Goal: Task Accomplishment & Management: Complete application form

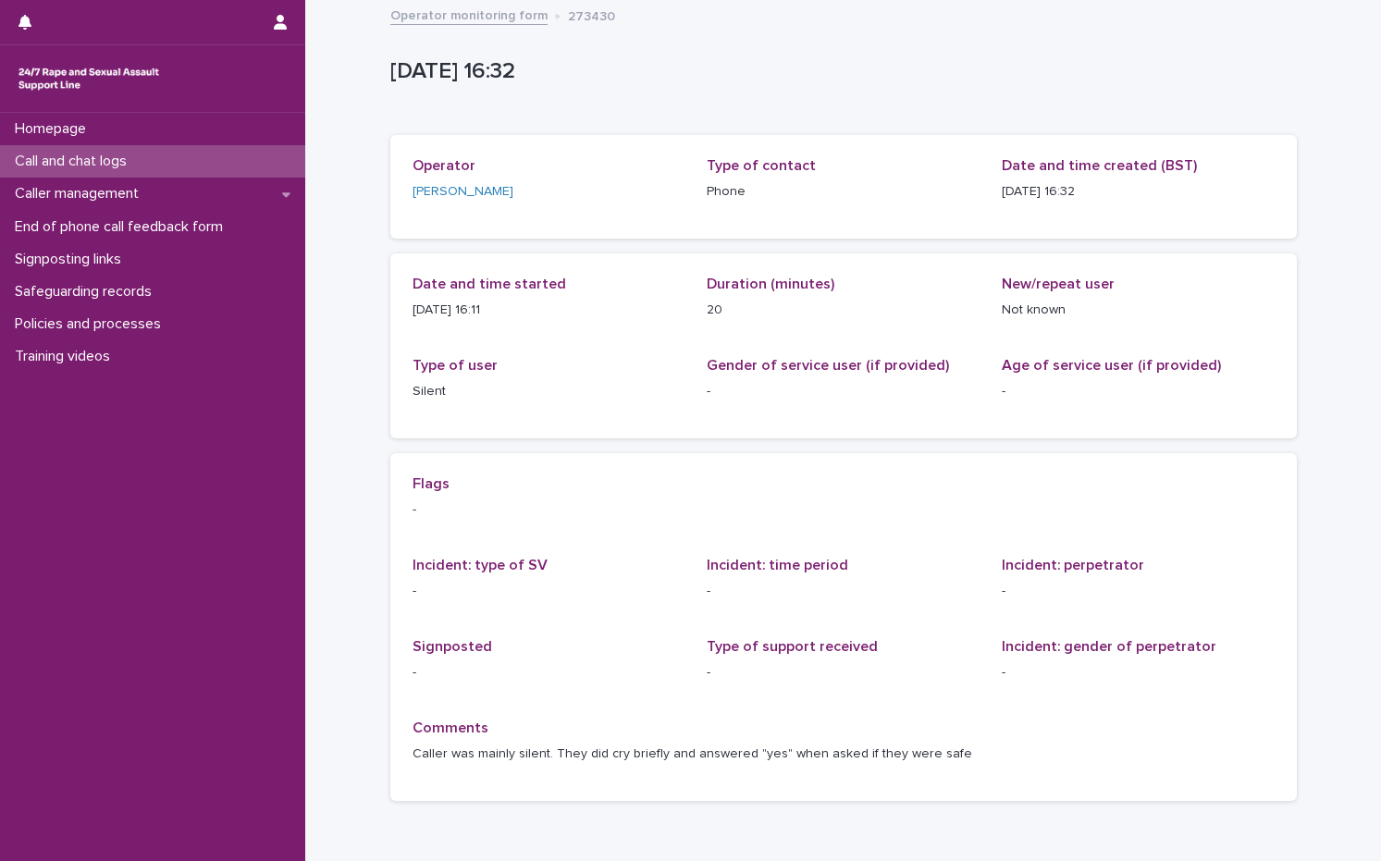
click at [151, 155] on div "Call and chat logs" at bounding box center [152, 161] width 305 height 32
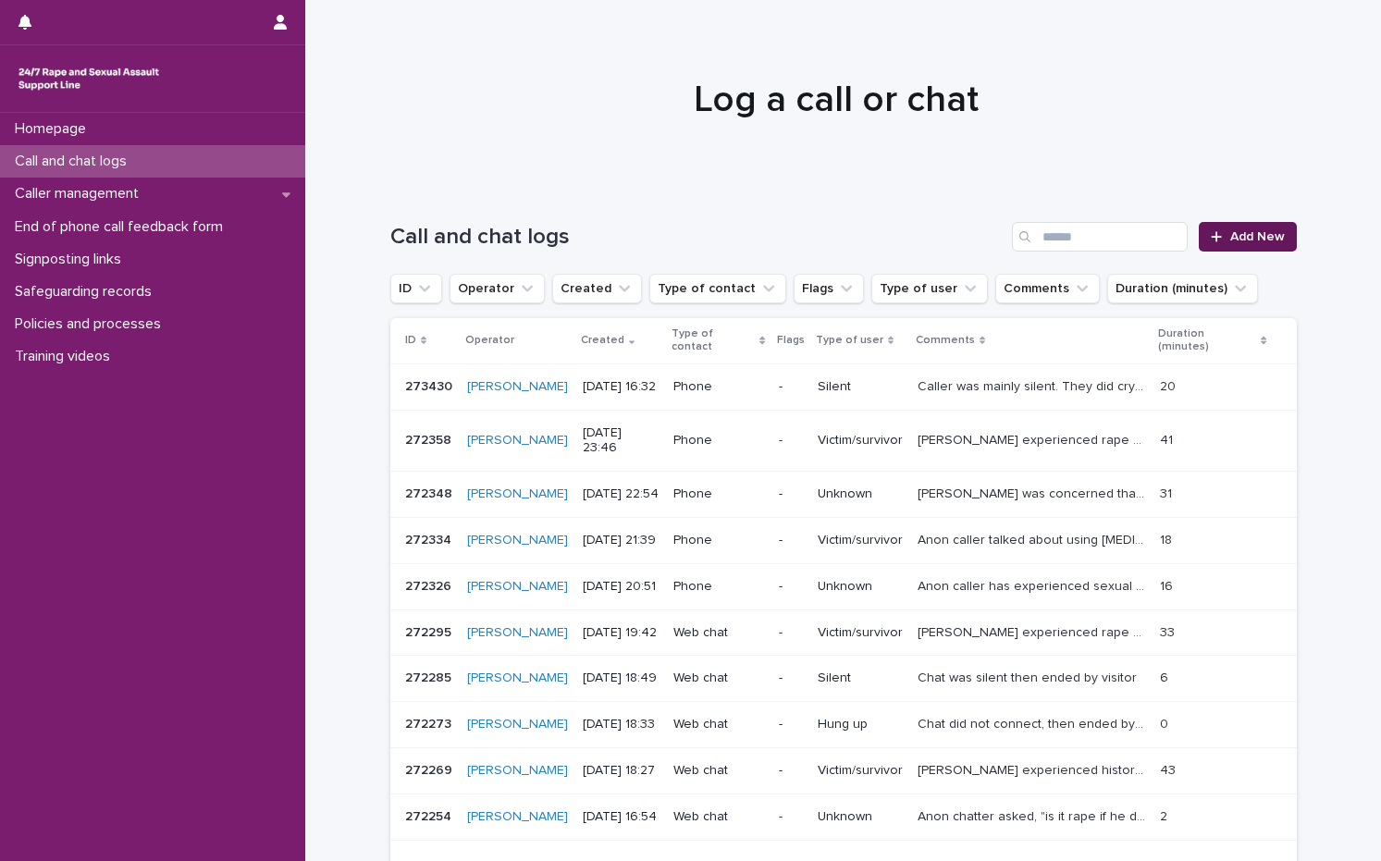
click at [1276, 228] on link "Add New" at bounding box center [1247, 237] width 97 height 30
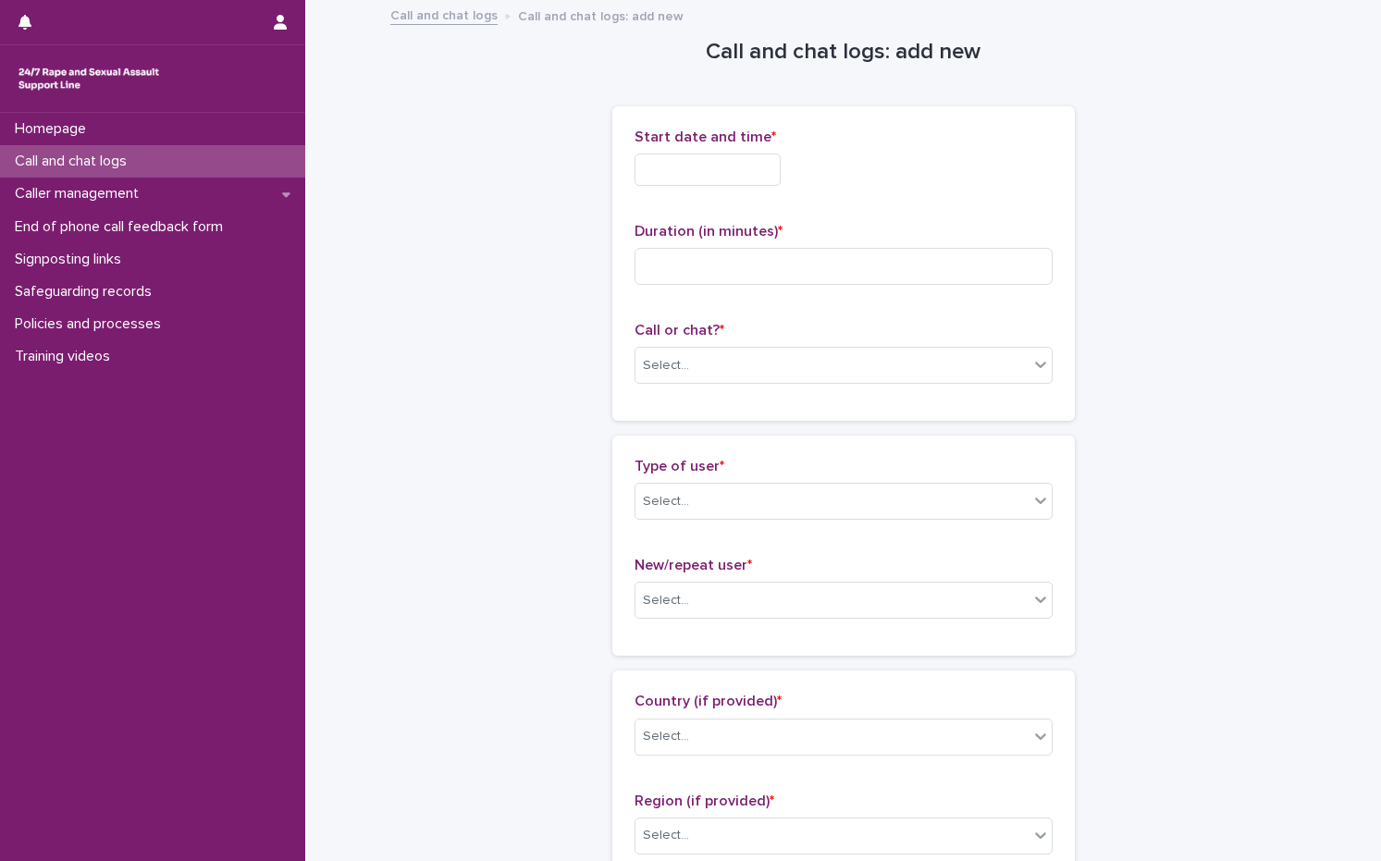
click at [677, 166] on input "text" at bounding box center [707, 170] width 146 height 32
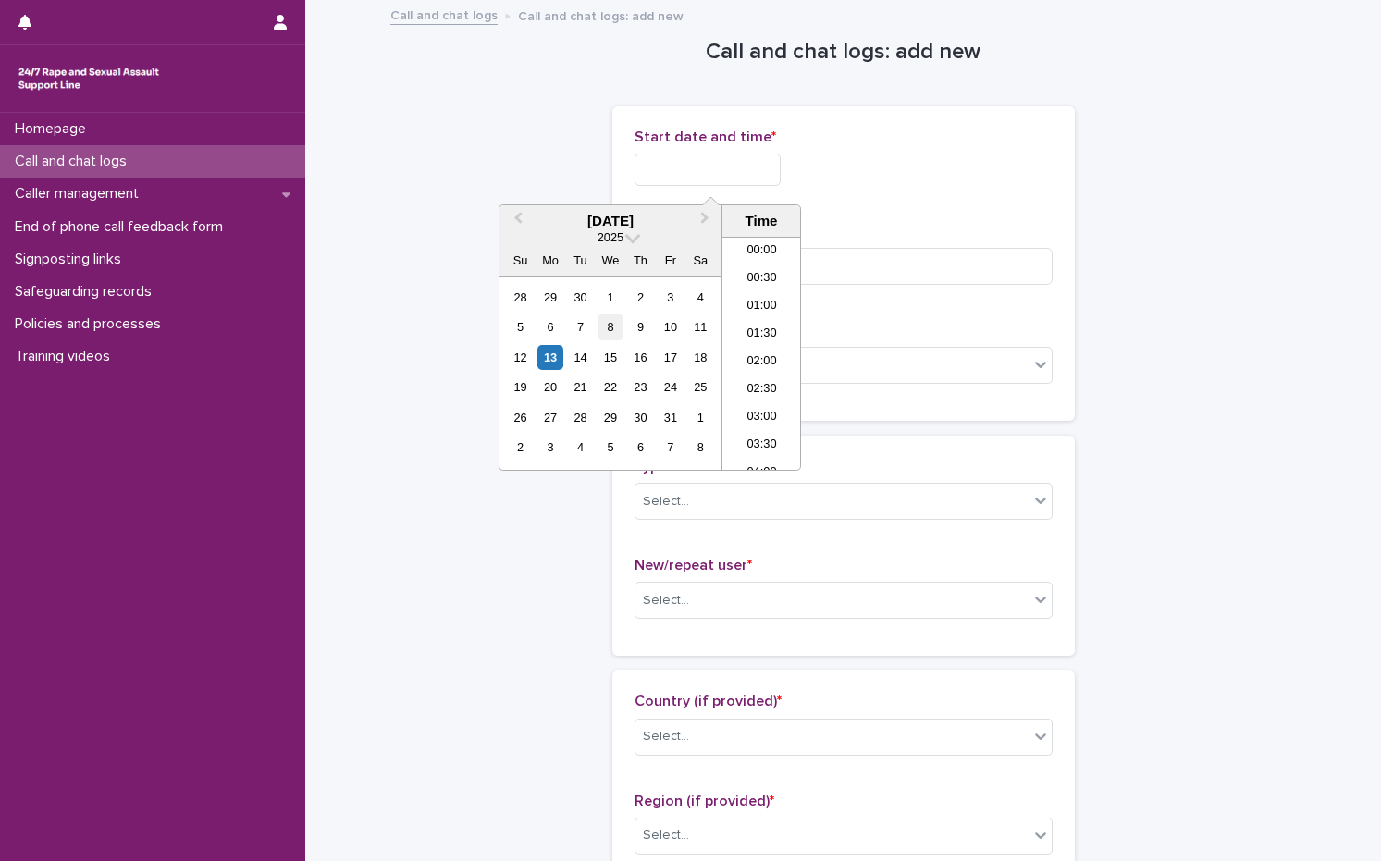
scroll to position [869, 0]
click at [551, 356] on div "13" at bounding box center [549, 357] width 25 height 25
click at [778, 263] on li "16:00" at bounding box center [761, 270] width 79 height 28
click at [778, 155] on input "**********" at bounding box center [707, 170] width 146 height 32
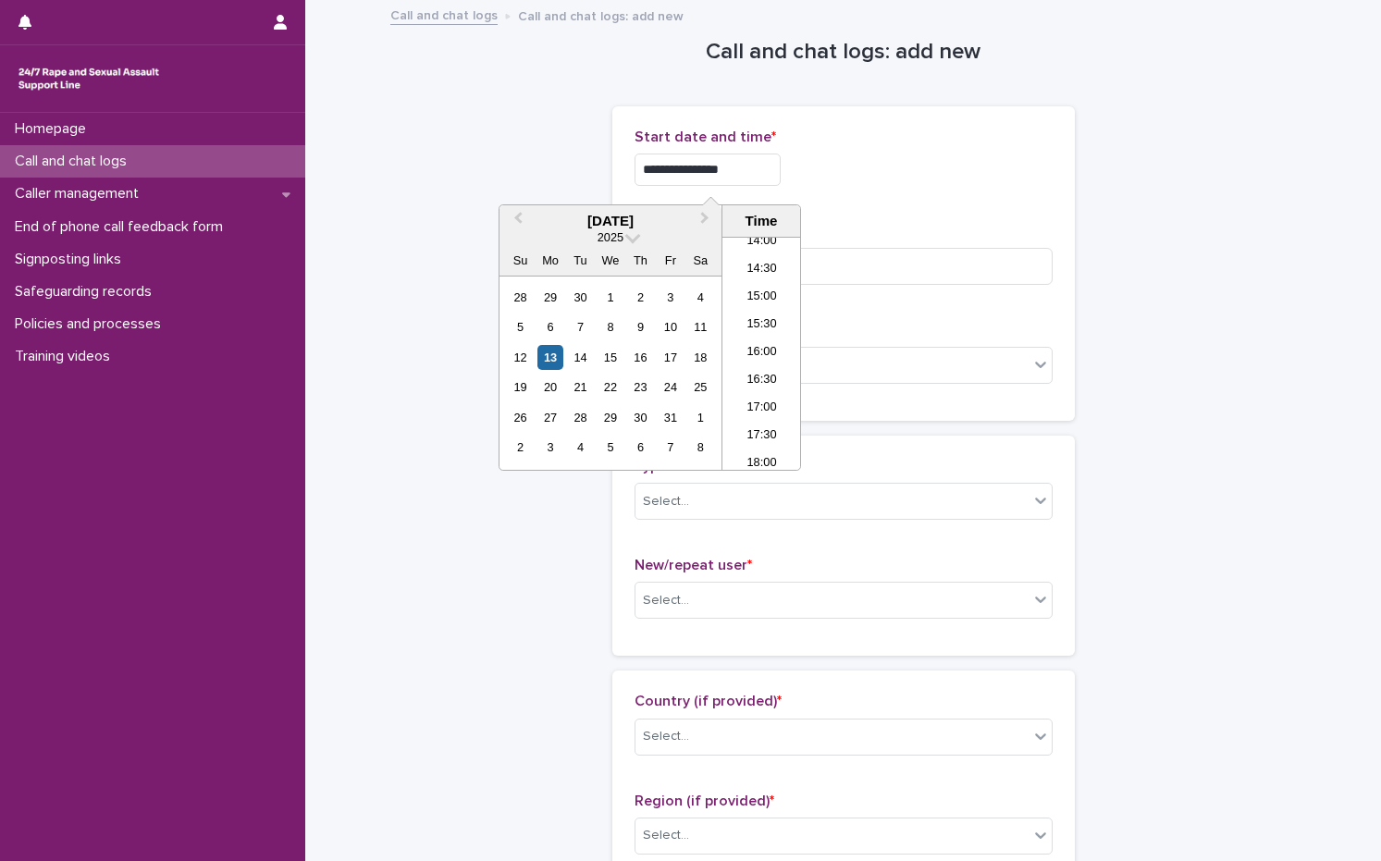
type input "**********"
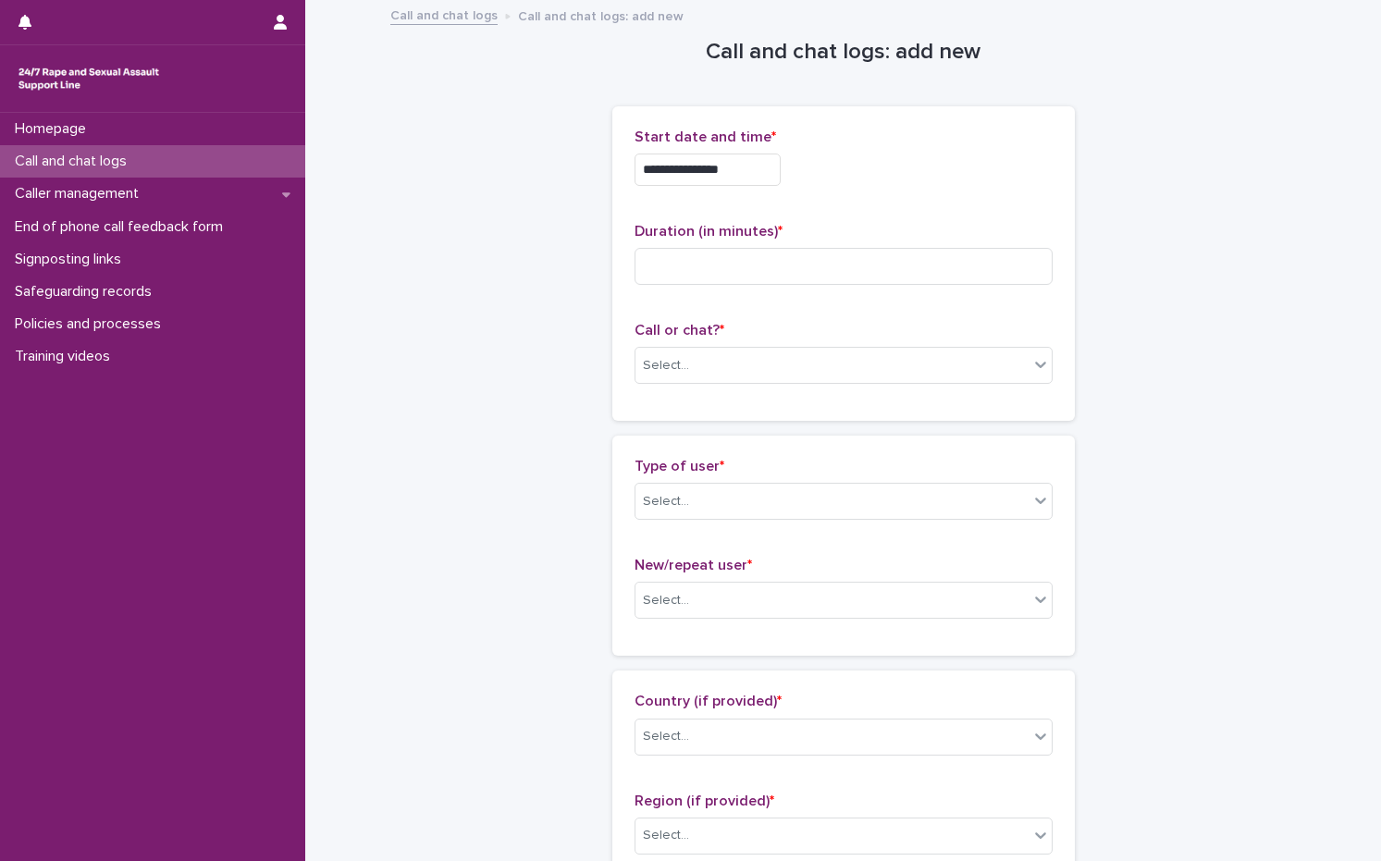
click at [862, 150] on div "**********" at bounding box center [843, 165] width 418 height 72
click at [741, 267] on input at bounding box center [843, 266] width 418 height 37
type input "**"
click at [708, 352] on div "Select..." at bounding box center [831, 366] width 393 height 31
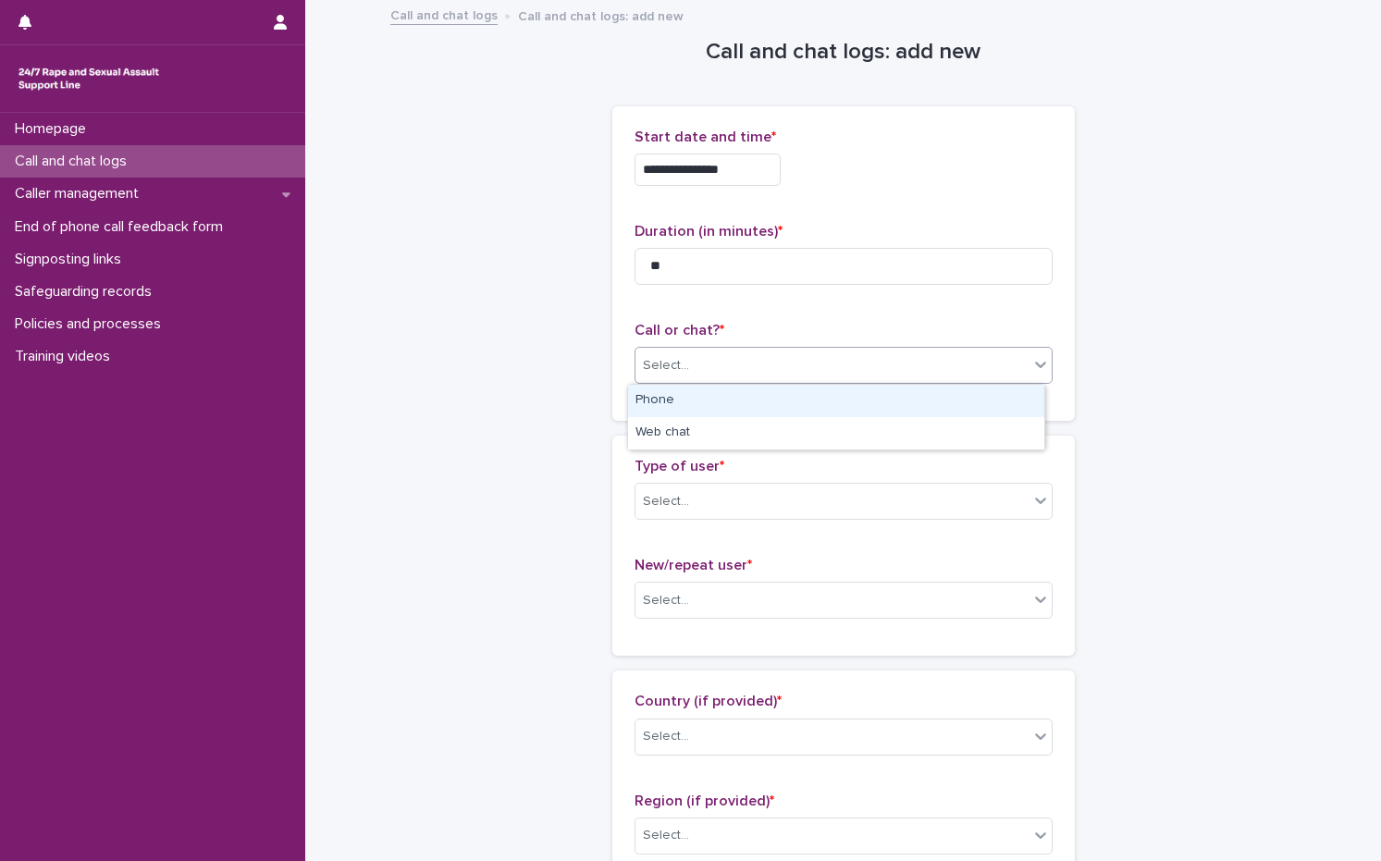
click at [679, 393] on div "Phone" at bounding box center [836, 401] width 416 height 32
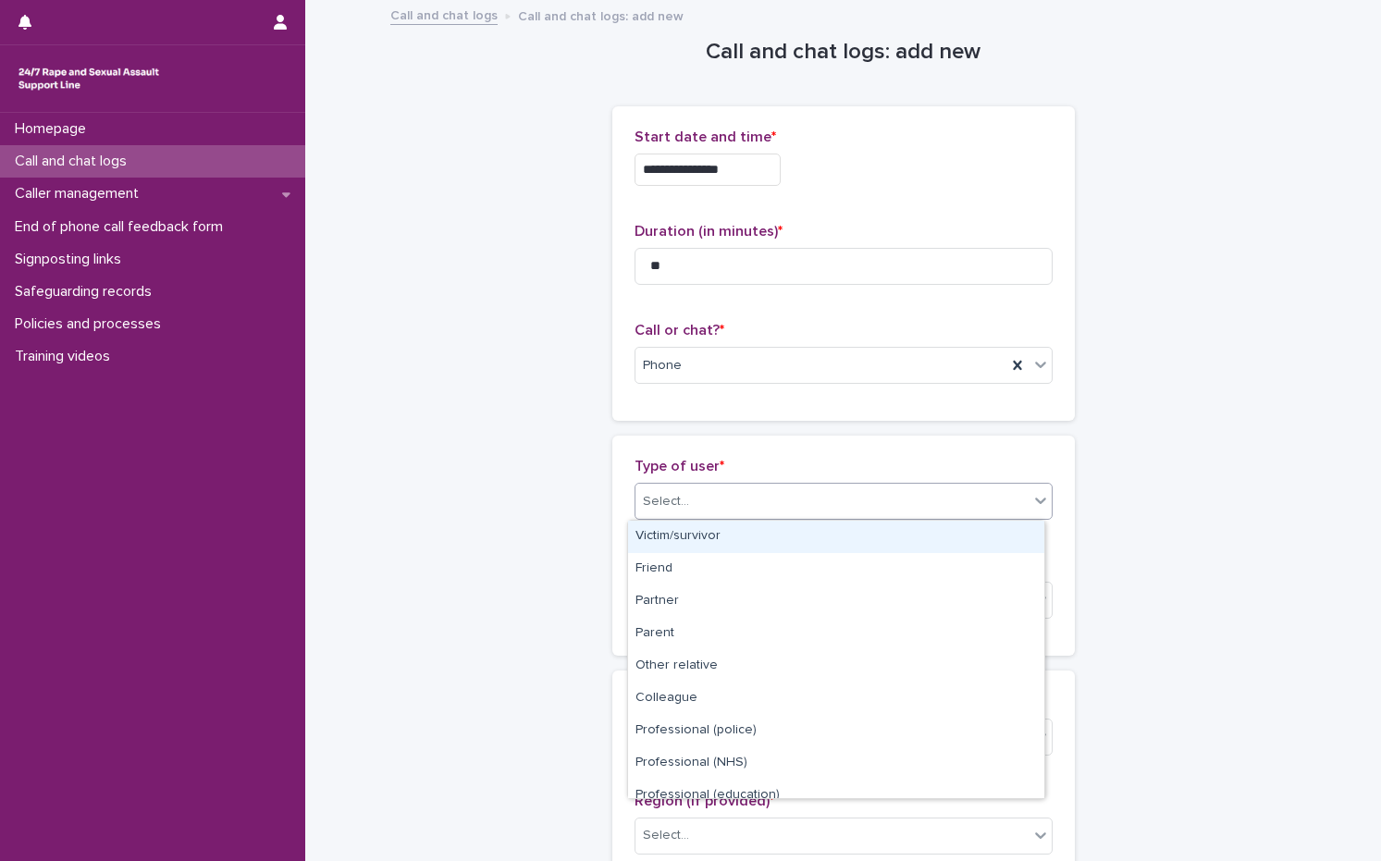
click at [687, 502] on div "Select..." at bounding box center [831, 501] width 393 height 31
click at [687, 529] on div "Victim/survivor" at bounding box center [836, 537] width 416 height 32
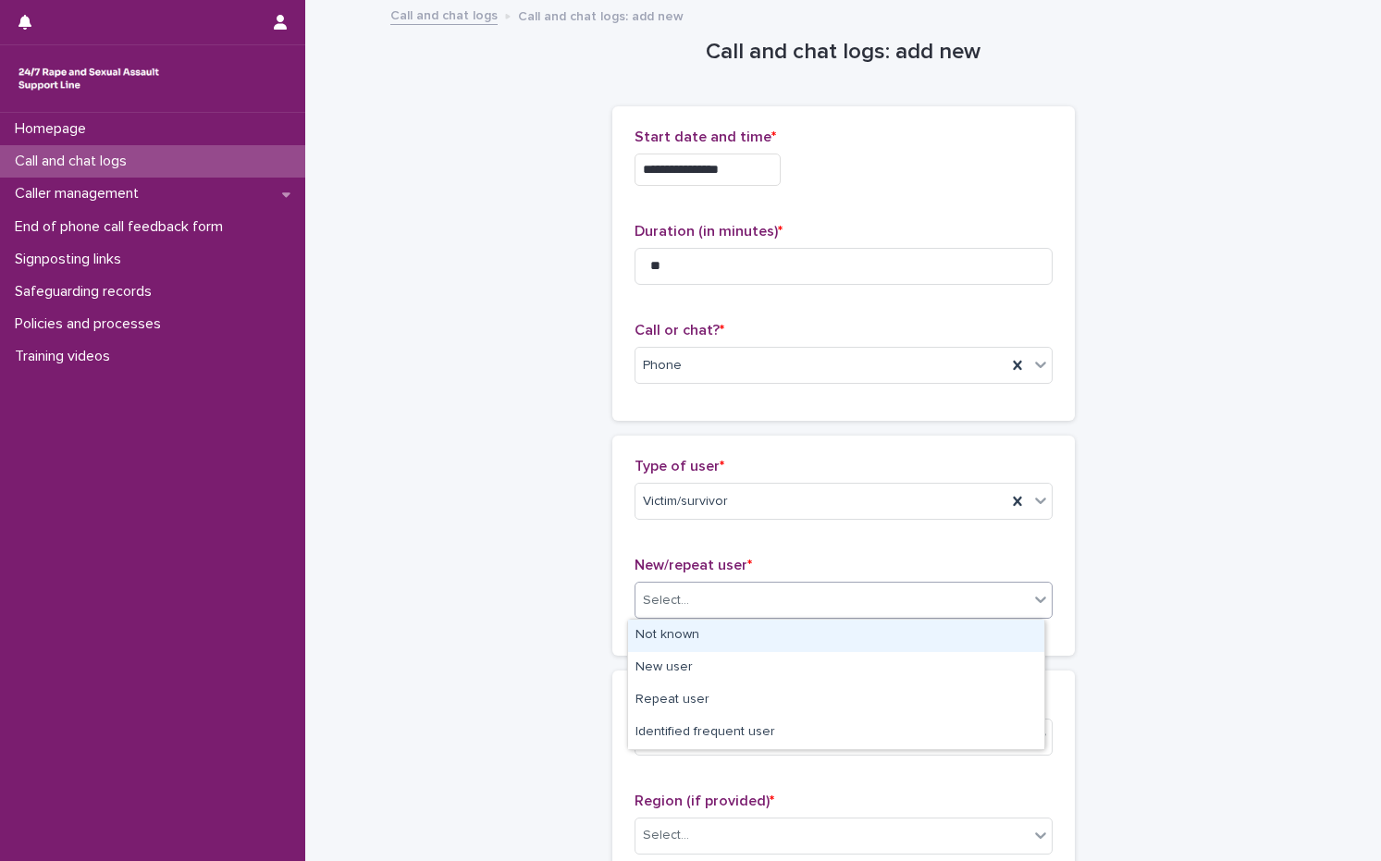
click at [711, 606] on div "Select..." at bounding box center [831, 600] width 393 height 31
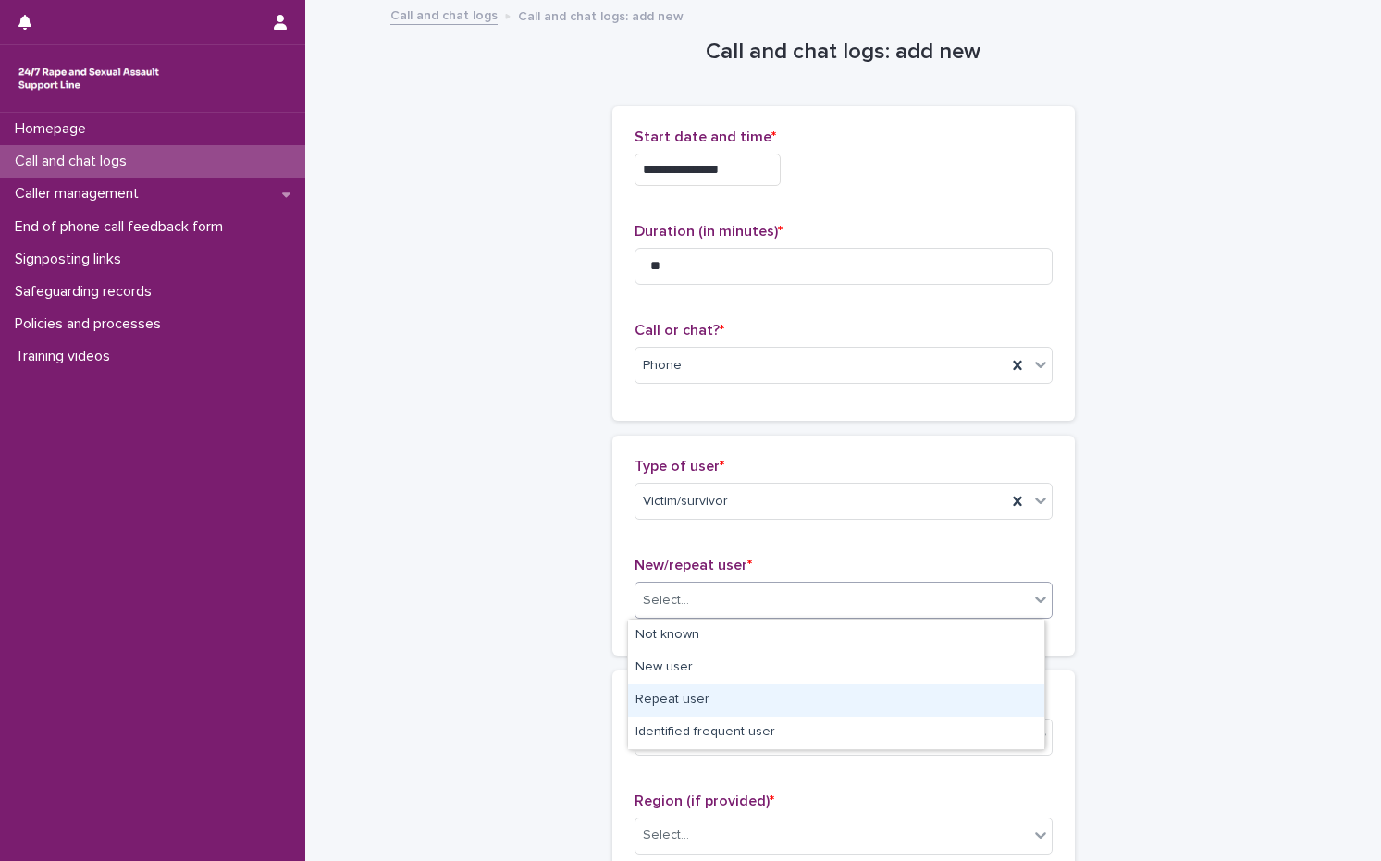
click at [691, 704] on div "Repeat user" at bounding box center [836, 700] width 416 height 32
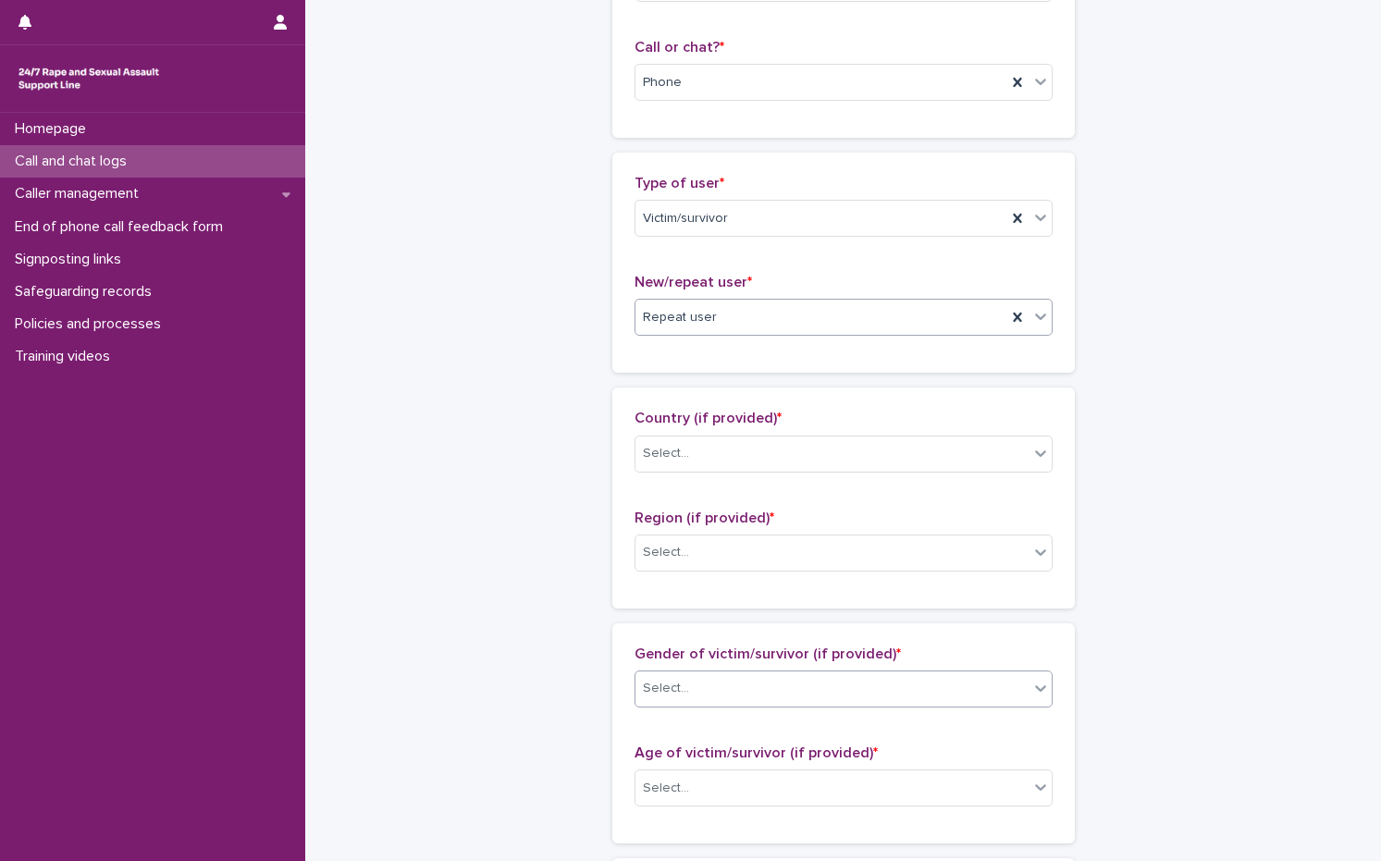
scroll to position [462, 0]
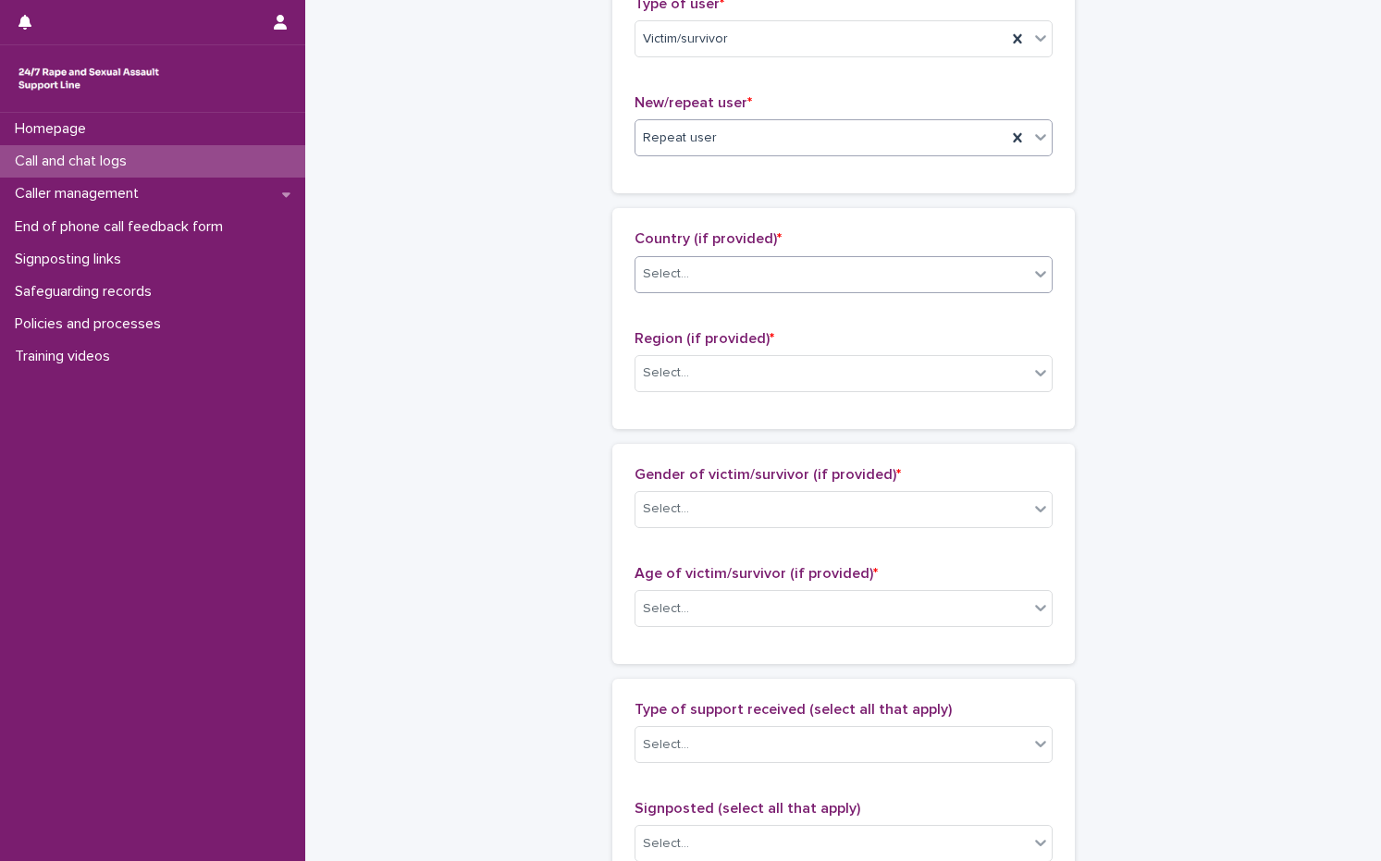
click at [780, 279] on div "Select..." at bounding box center [831, 274] width 393 height 31
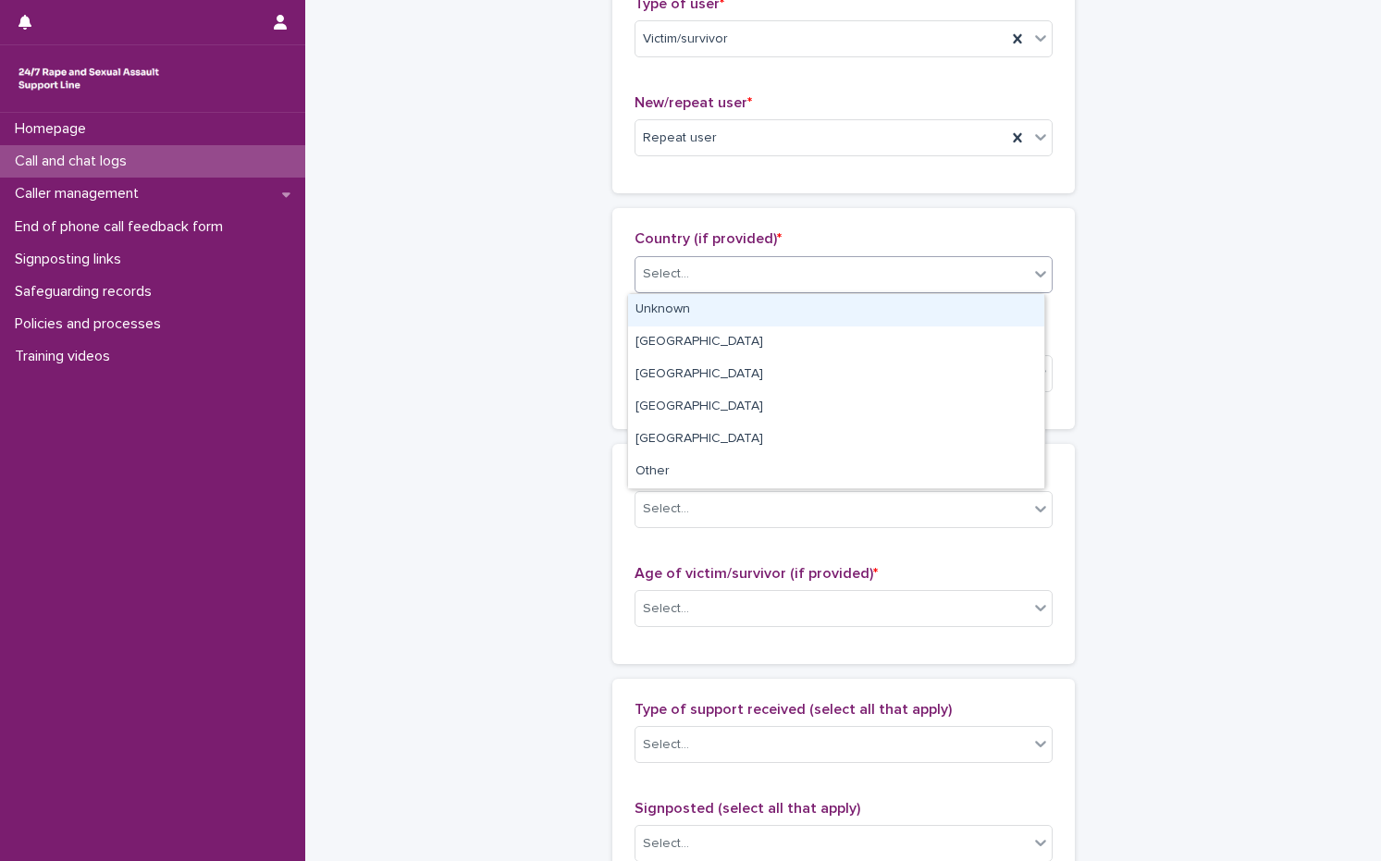
click at [708, 318] on div "Unknown" at bounding box center [836, 310] width 416 height 32
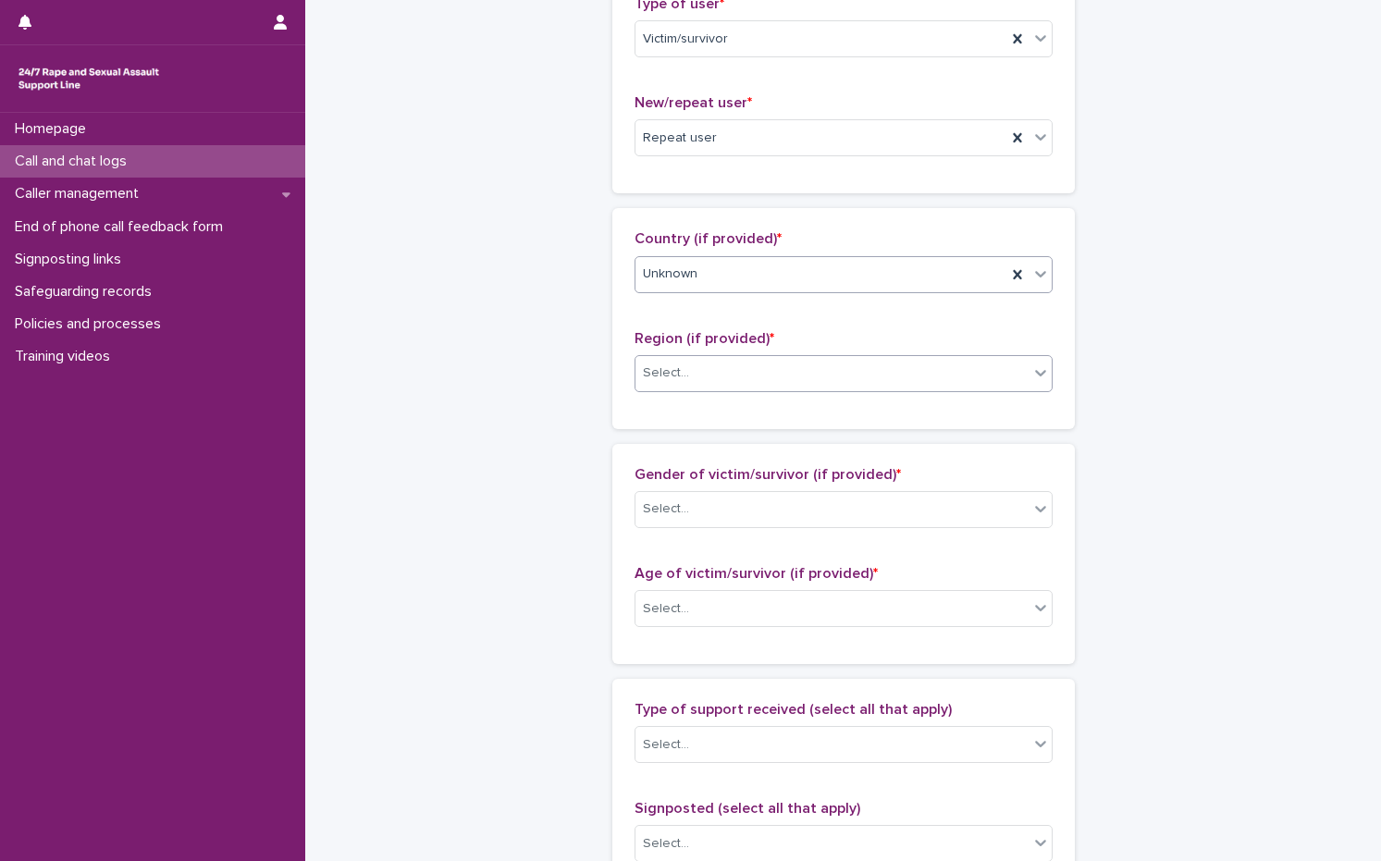
click at [708, 369] on div "Select..." at bounding box center [831, 373] width 393 height 31
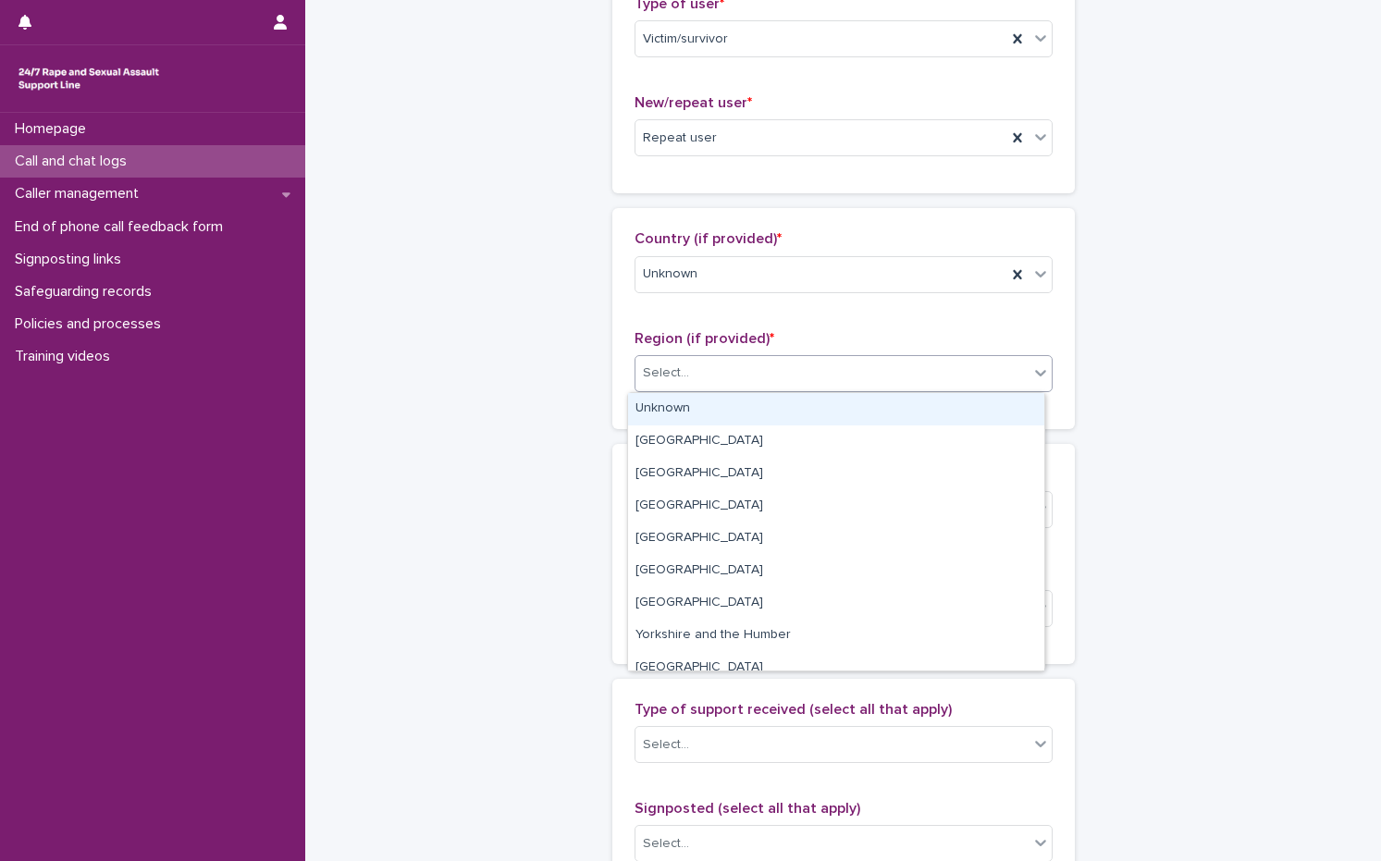
click at [708, 405] on div "Unknown" at bounding box center [836, 409] width 416 height 32
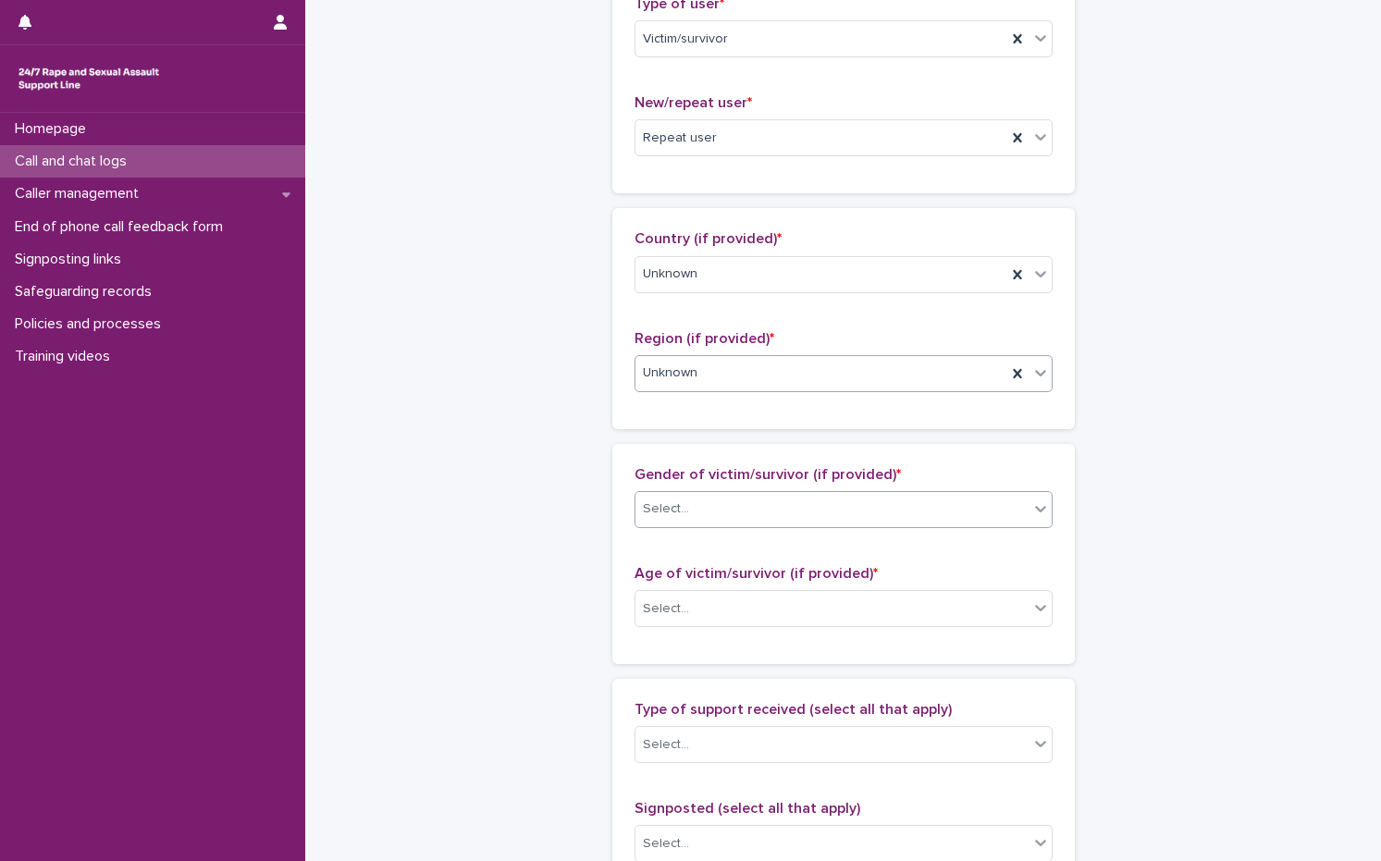
click at [687, 512] on div "Select..." at bounding box center [831, 509] width 393 height 31
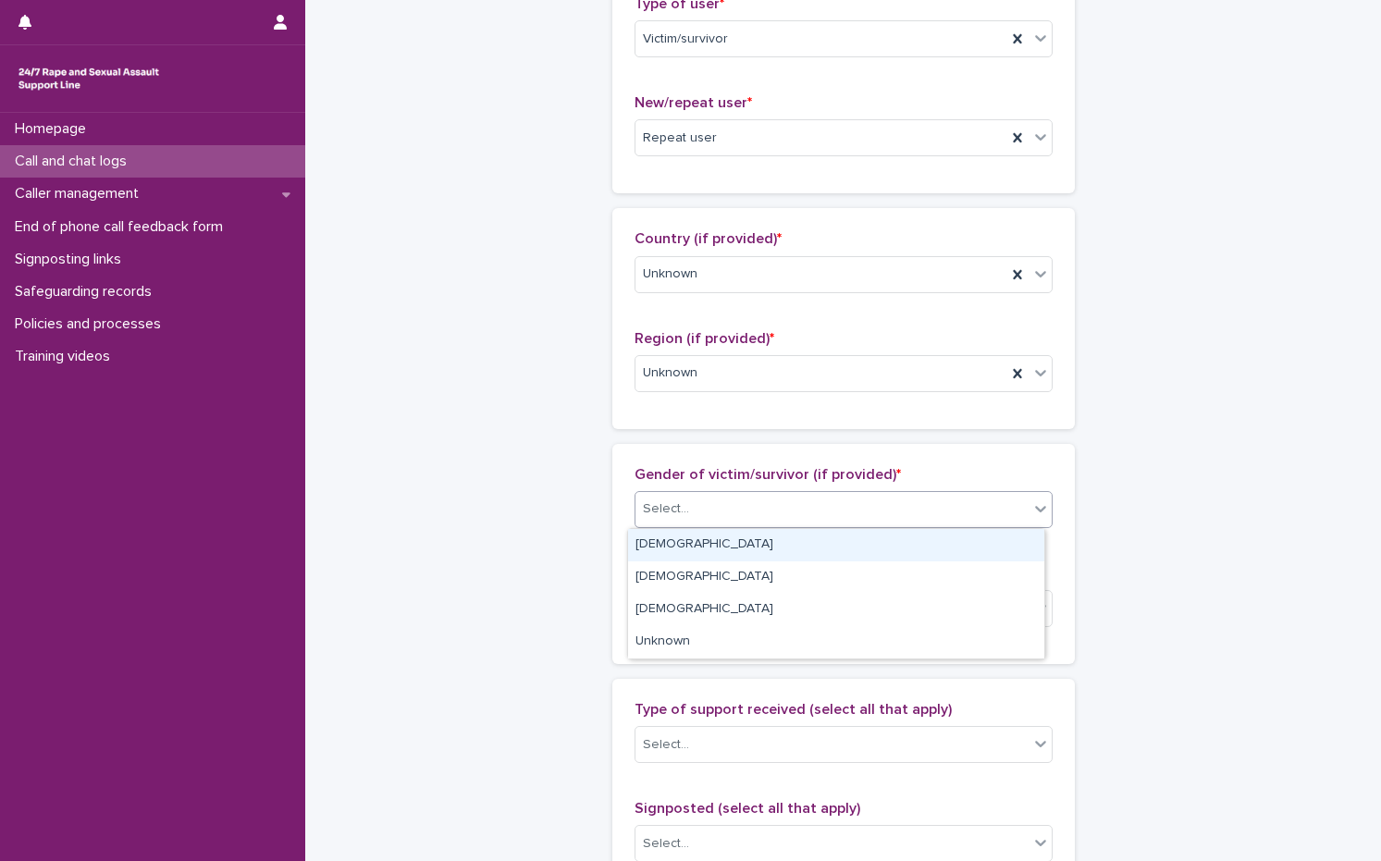
click at [684, 540] on div "[DEMOGRAPHIC_DATA]" at bounding box center [836, 545] width 416 height 32
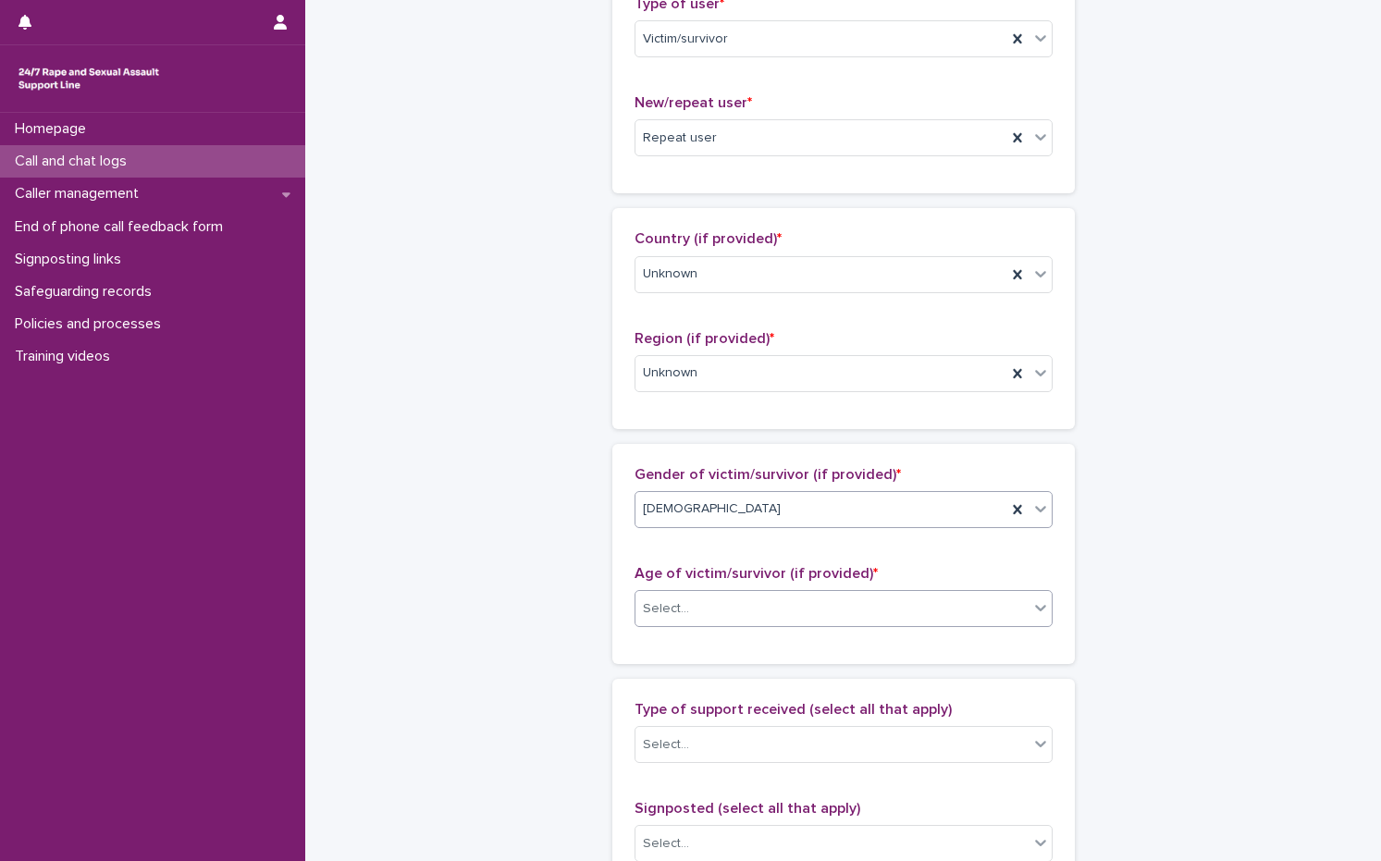
click at [690, 610] on div "Select..." at bounding box center [831, 609] width 393 height 31
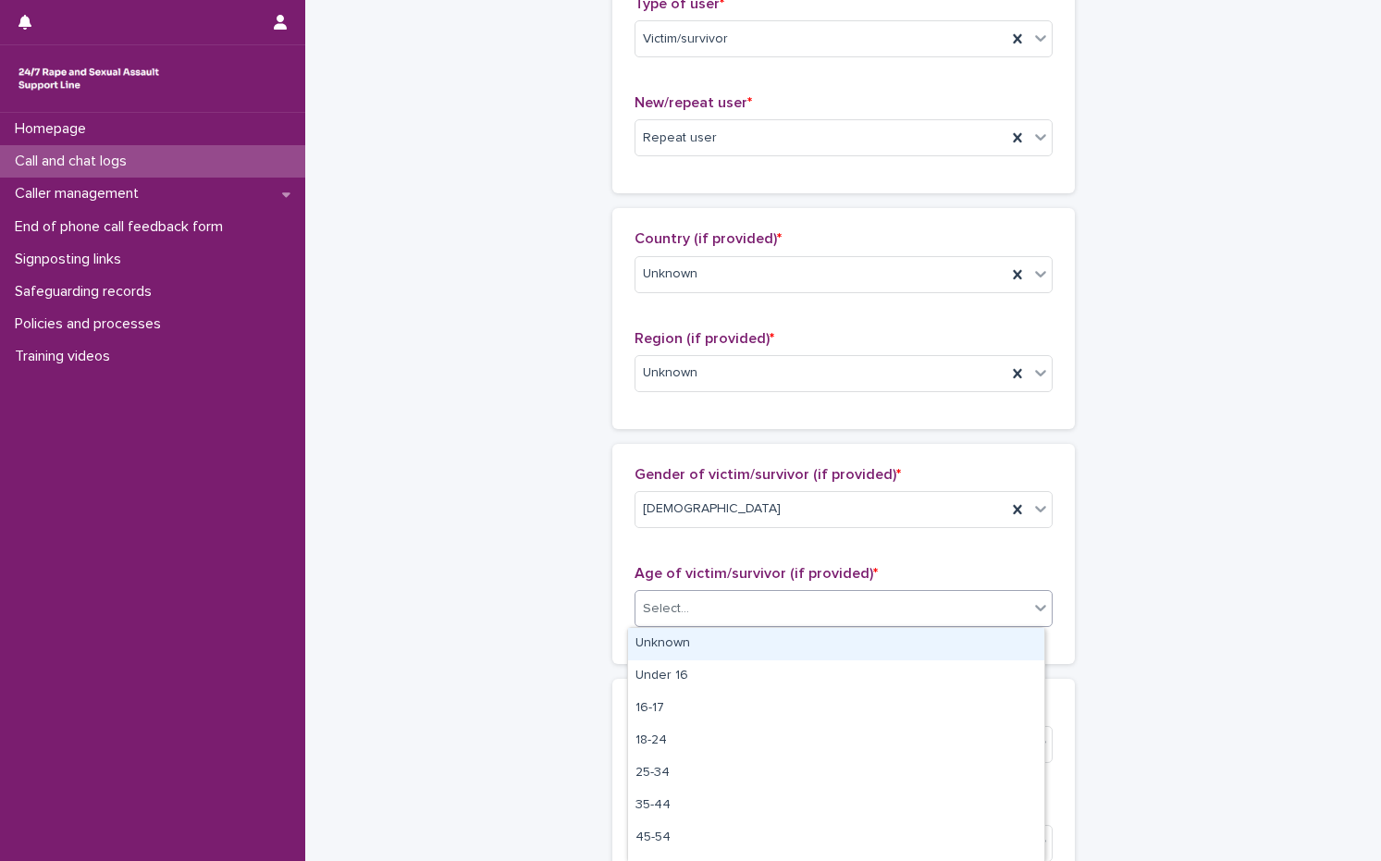
click at [676, 644] on div "Unknown" at bounding box center [836, 644] width 416 height 32
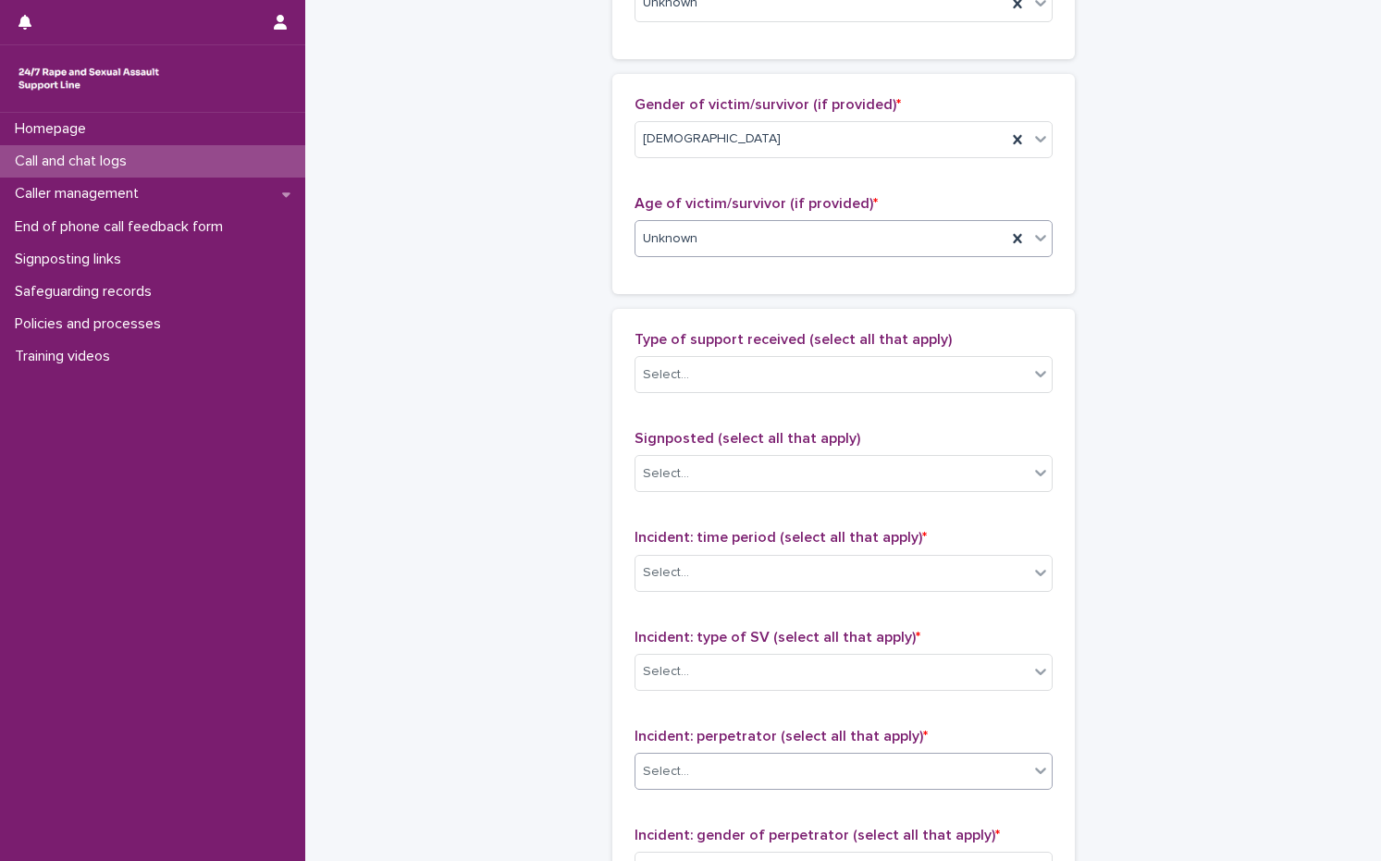
scroll to position [1017, 0]
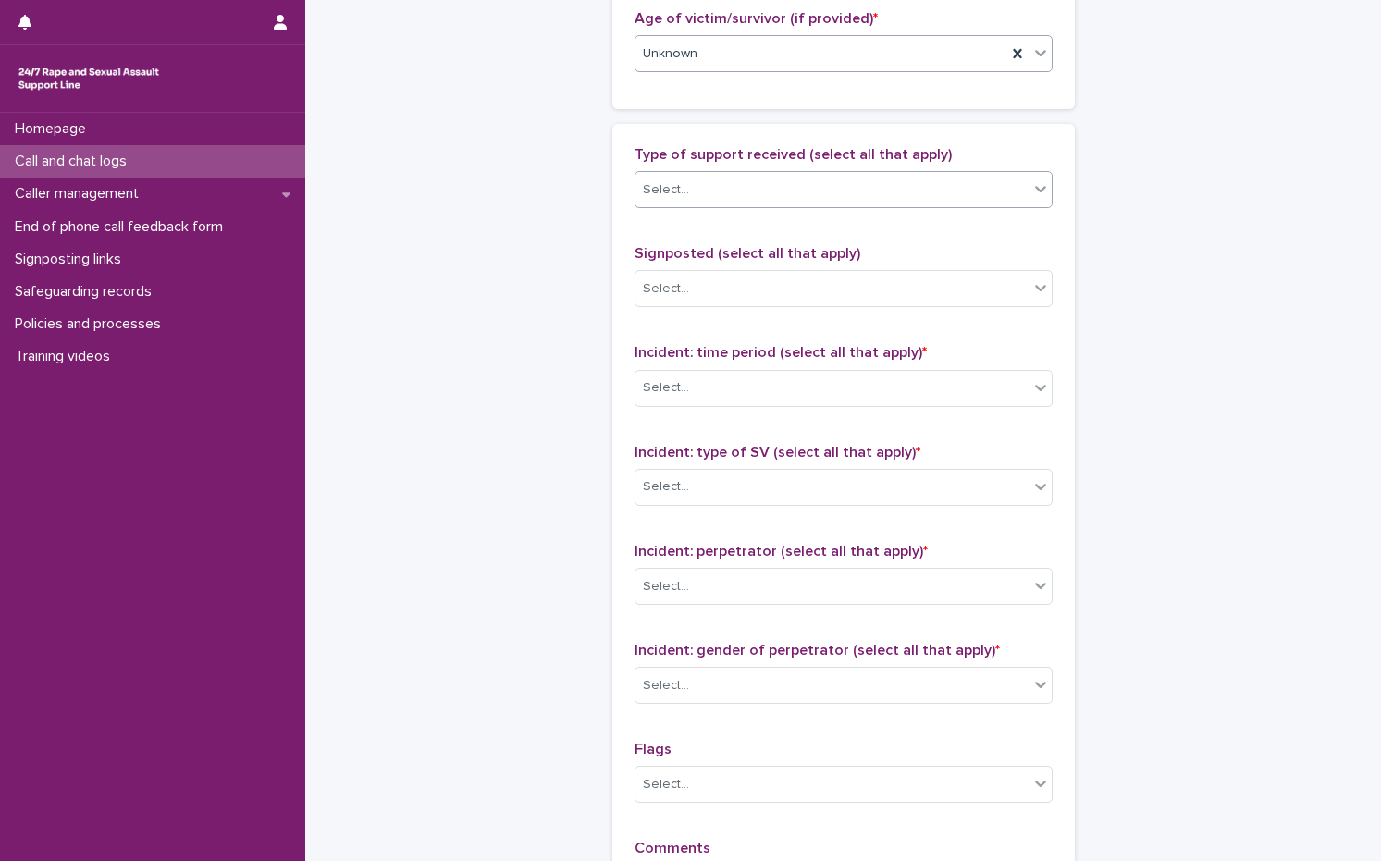
click at [731, 195] on div "Select..." at bounding box center [831, 190] width 393 height 31
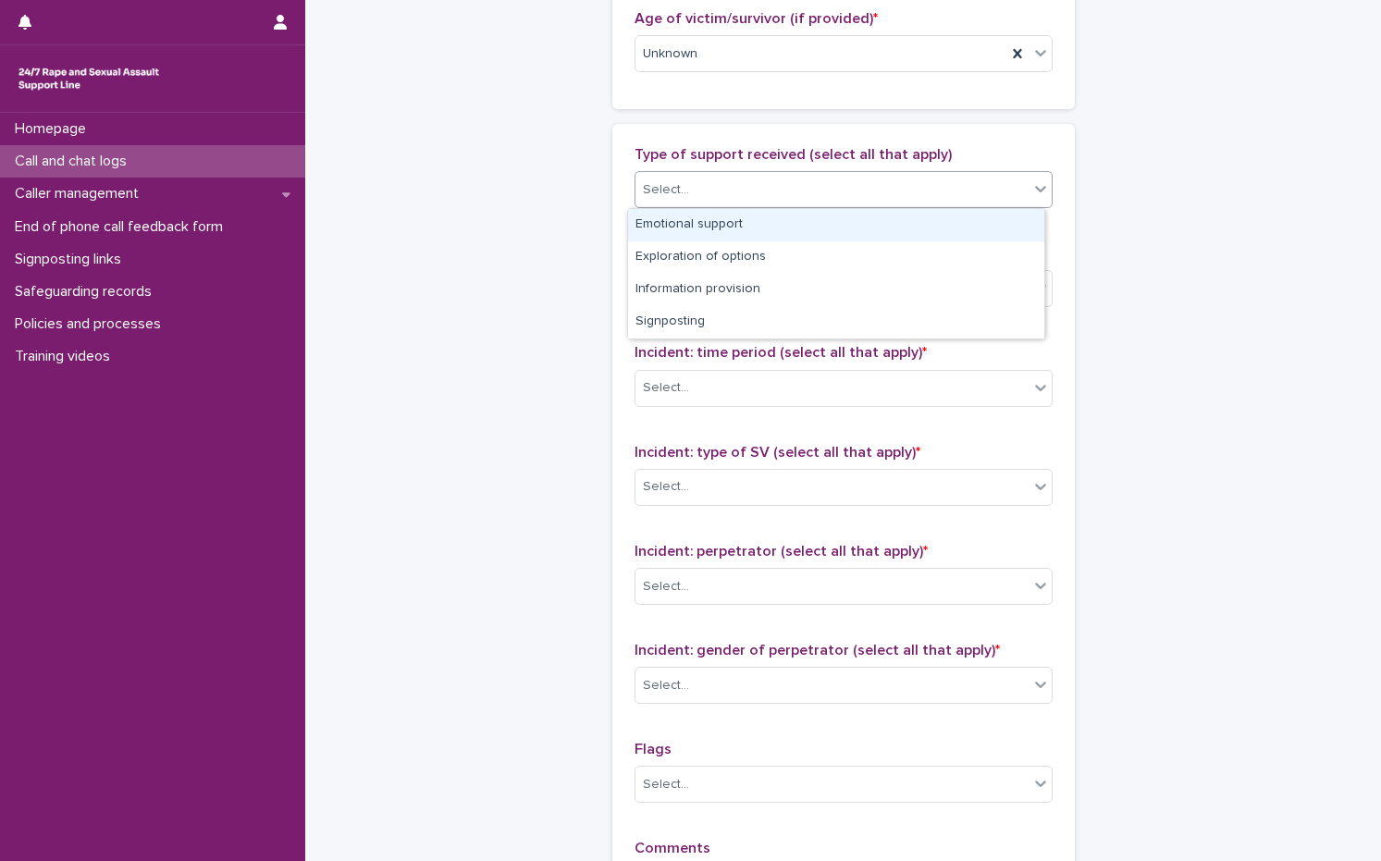
click at [700, 224] on div "Emotional support" at bounding box center [836, 225] width 416 height 32
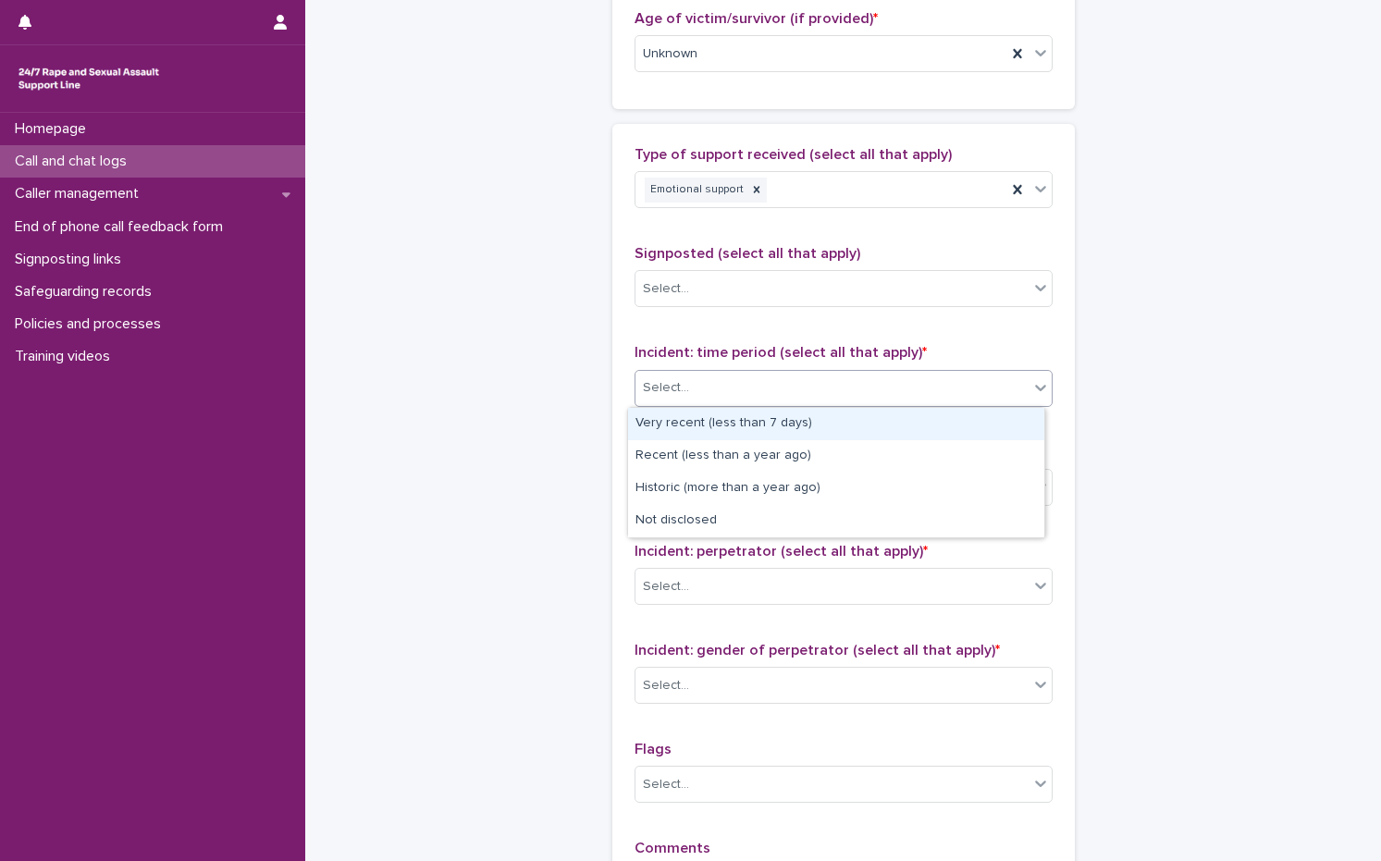
click at [707, 389] on div "Select..." at bounding box center [831, 388] width 393 height 31
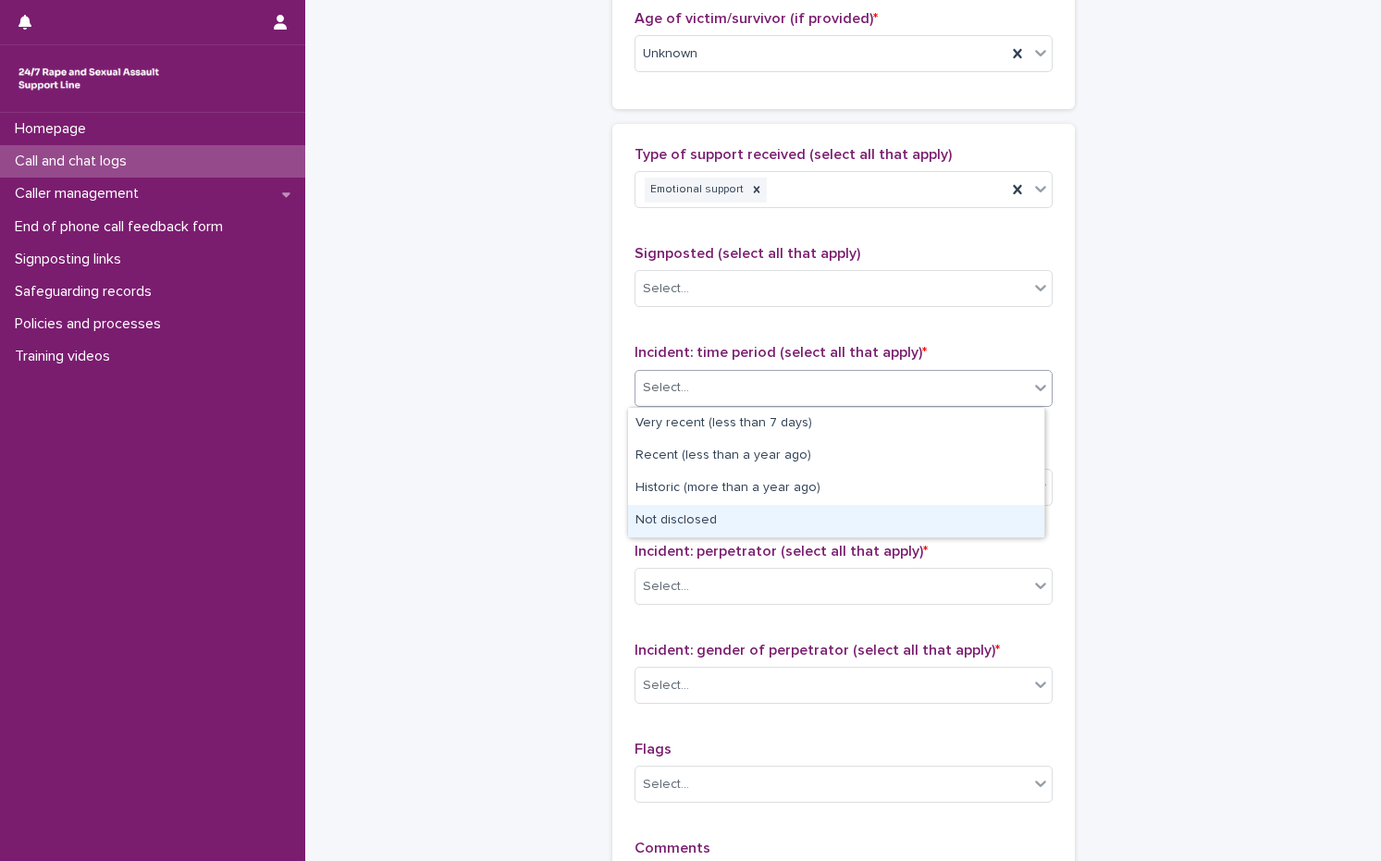
click at [731, 531] on div "Not disclosed" at bounding box center [836, 521] width 416 height 32
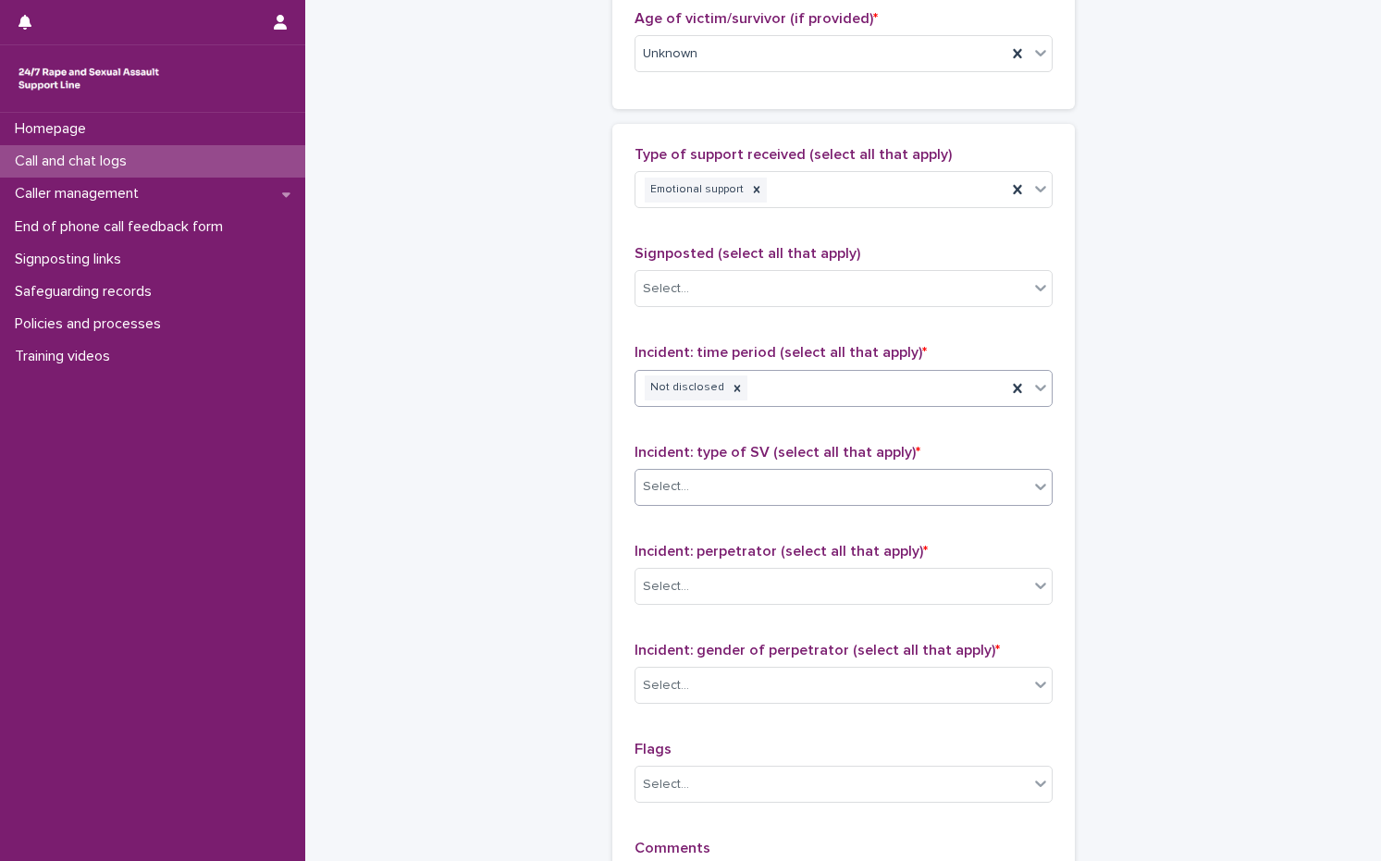
click at [798, 471] on div "Select..." at bounding box center [843, 487] width 418 height 37
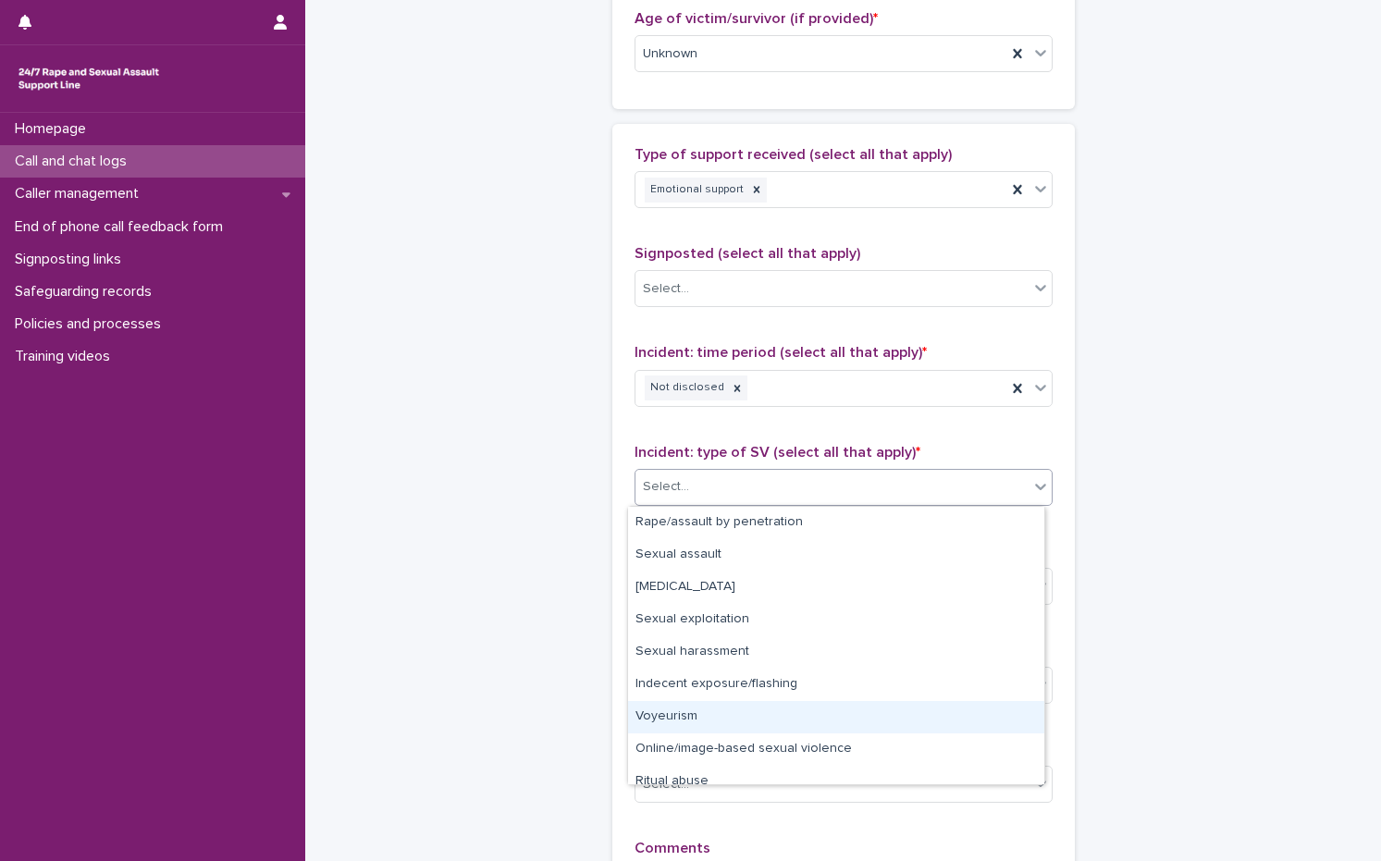
scroll to position [46, 0]
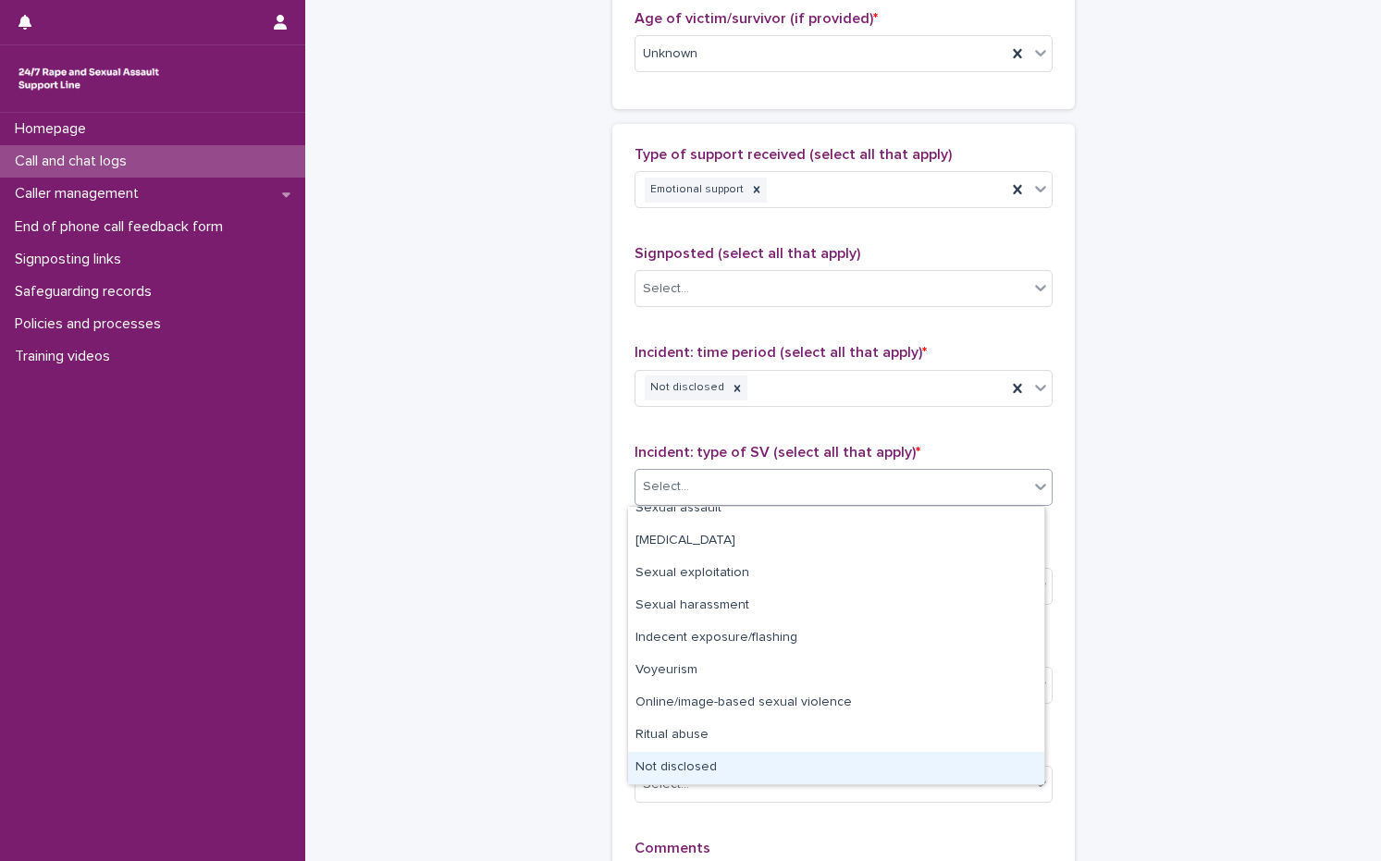
click at [671, 770] on div "Not disclosed" at bounding box center [836, 768] width 416 height 32
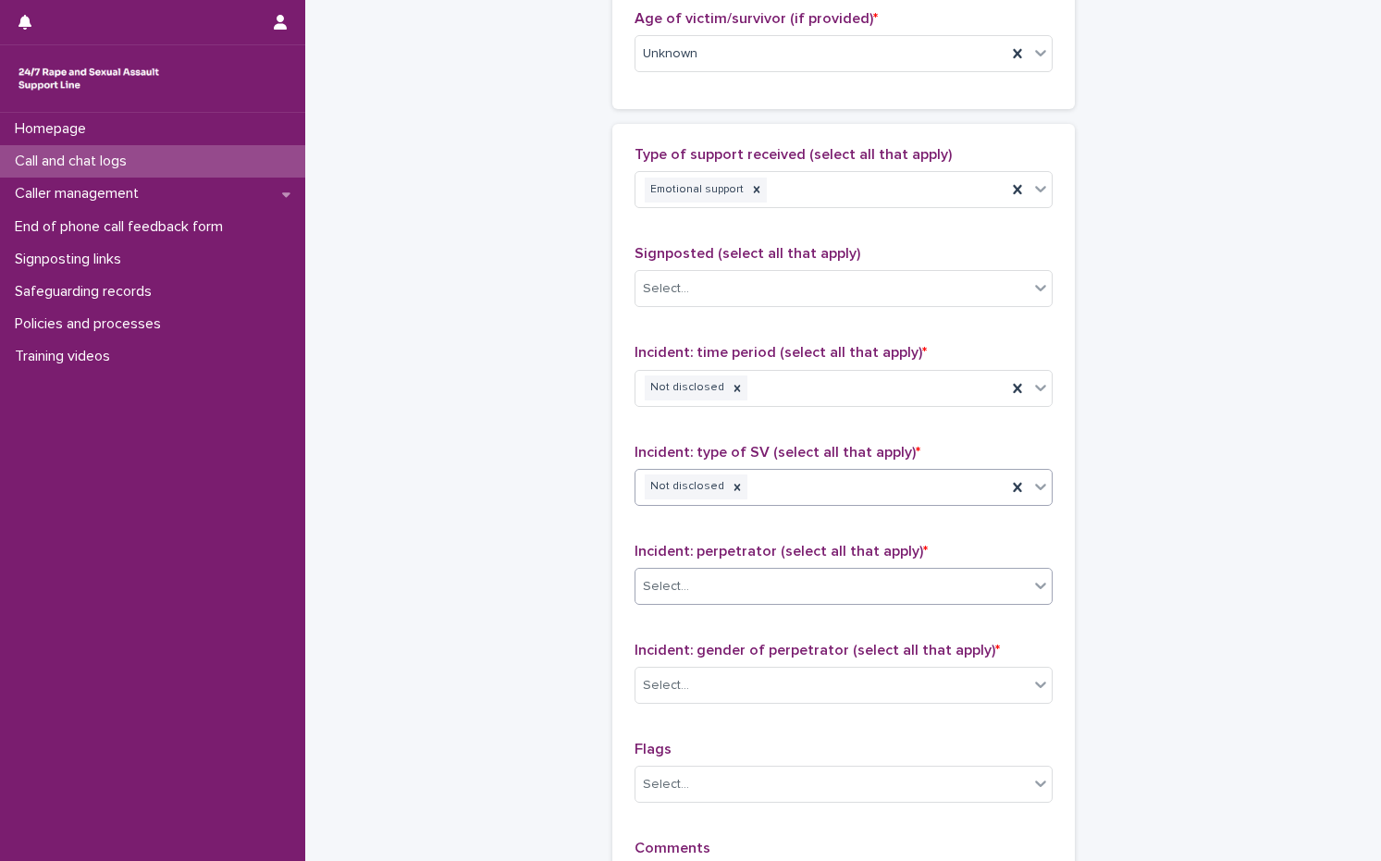
click at [691, 584] on input "text" at bounding box center [692, 587] width 2 height 16
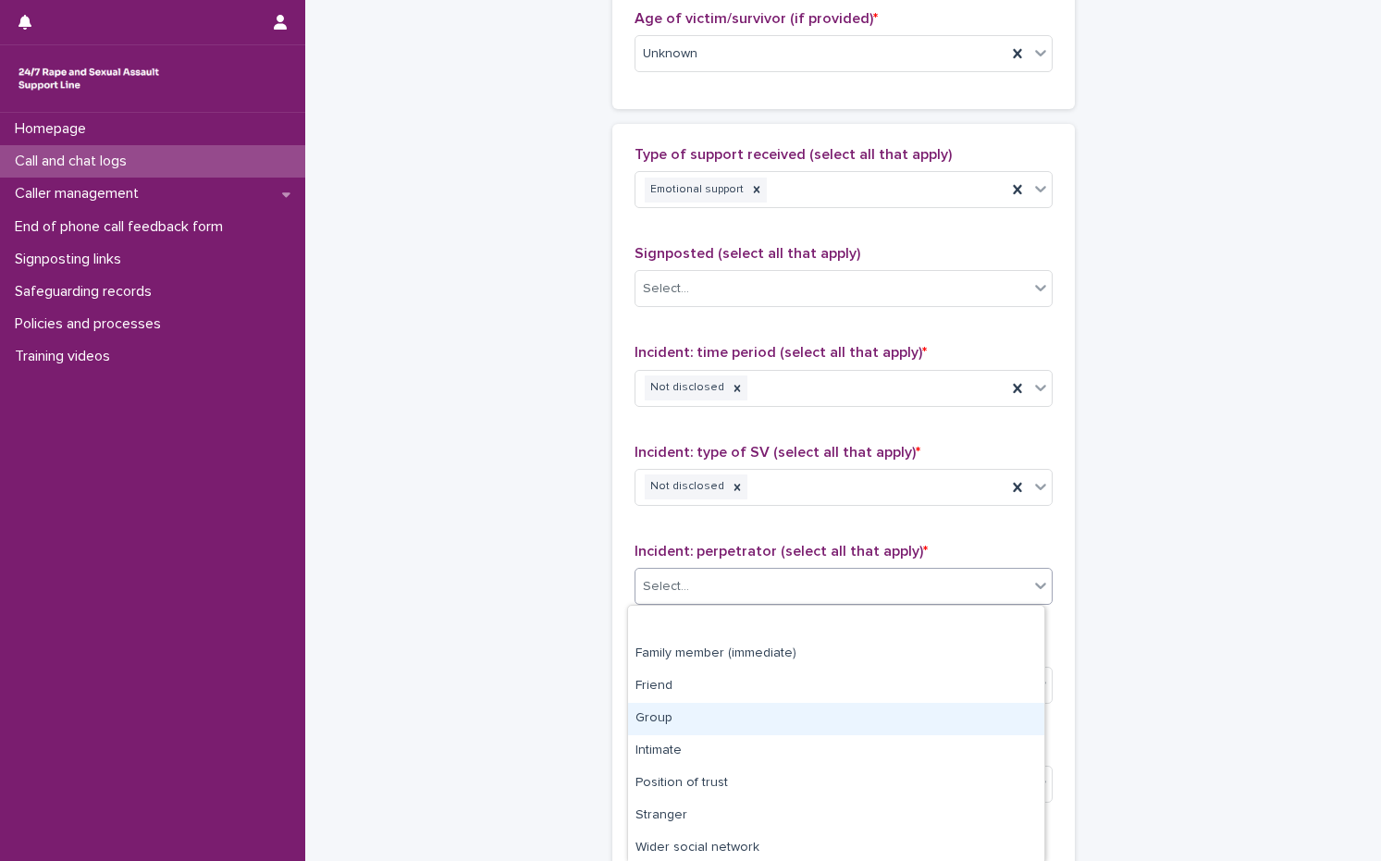
scroll to position [100, 0]
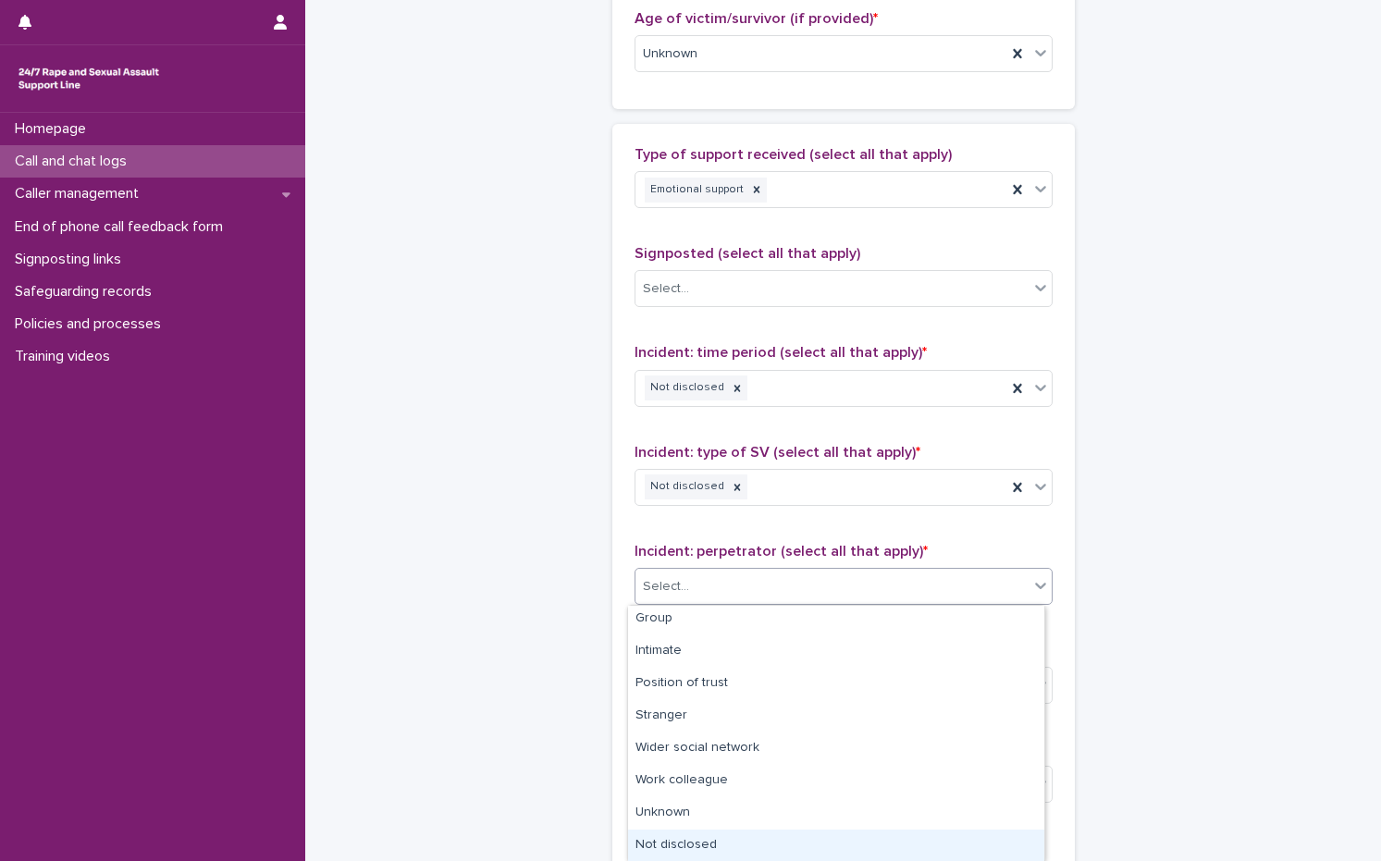
click at [673, 842] on div "Not disclosed" at bounding box center [836, 846] width 416 height 32
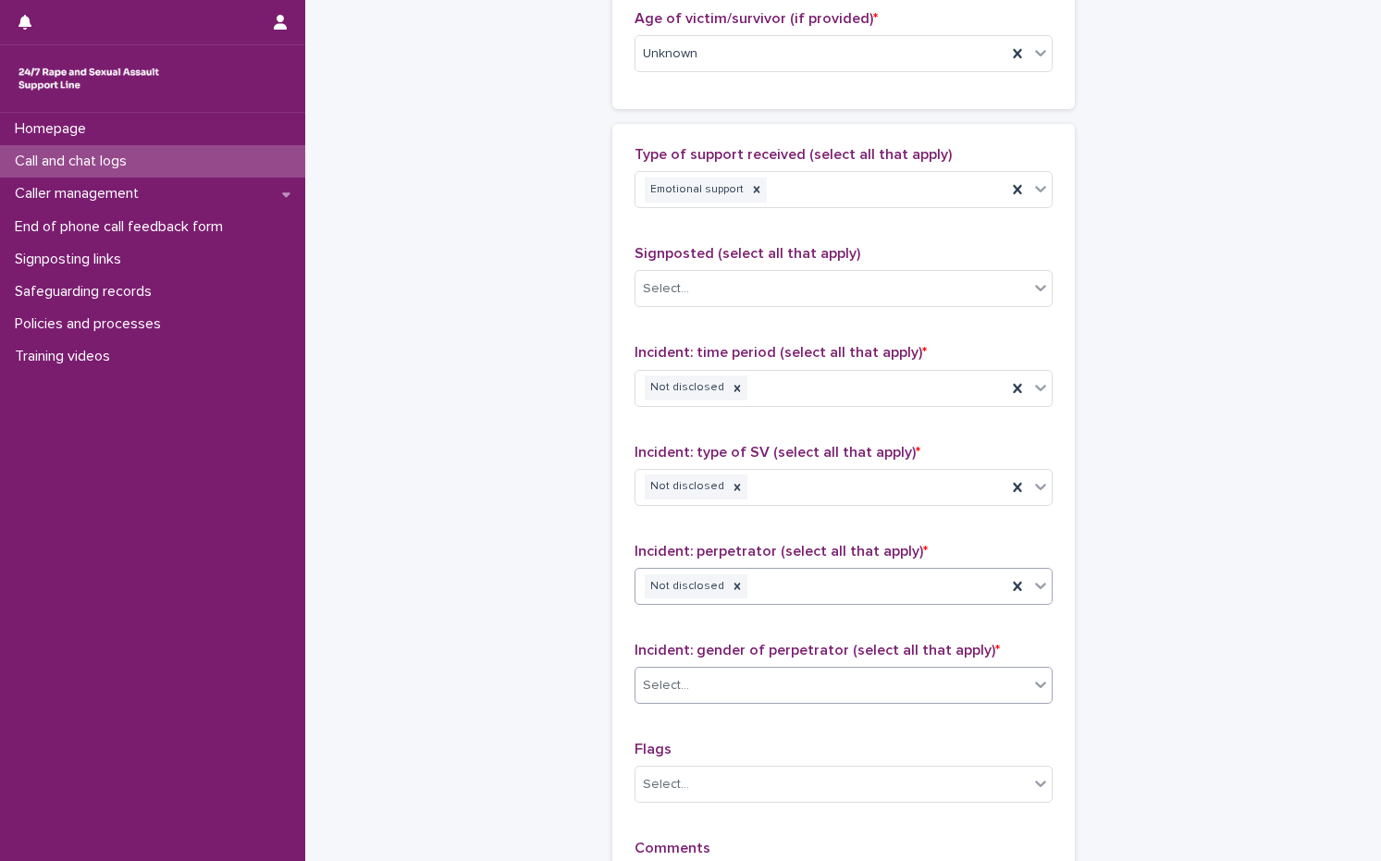
click at [678, 680] on div "Select..." at bounding box center [666, 685] width 46 height 19
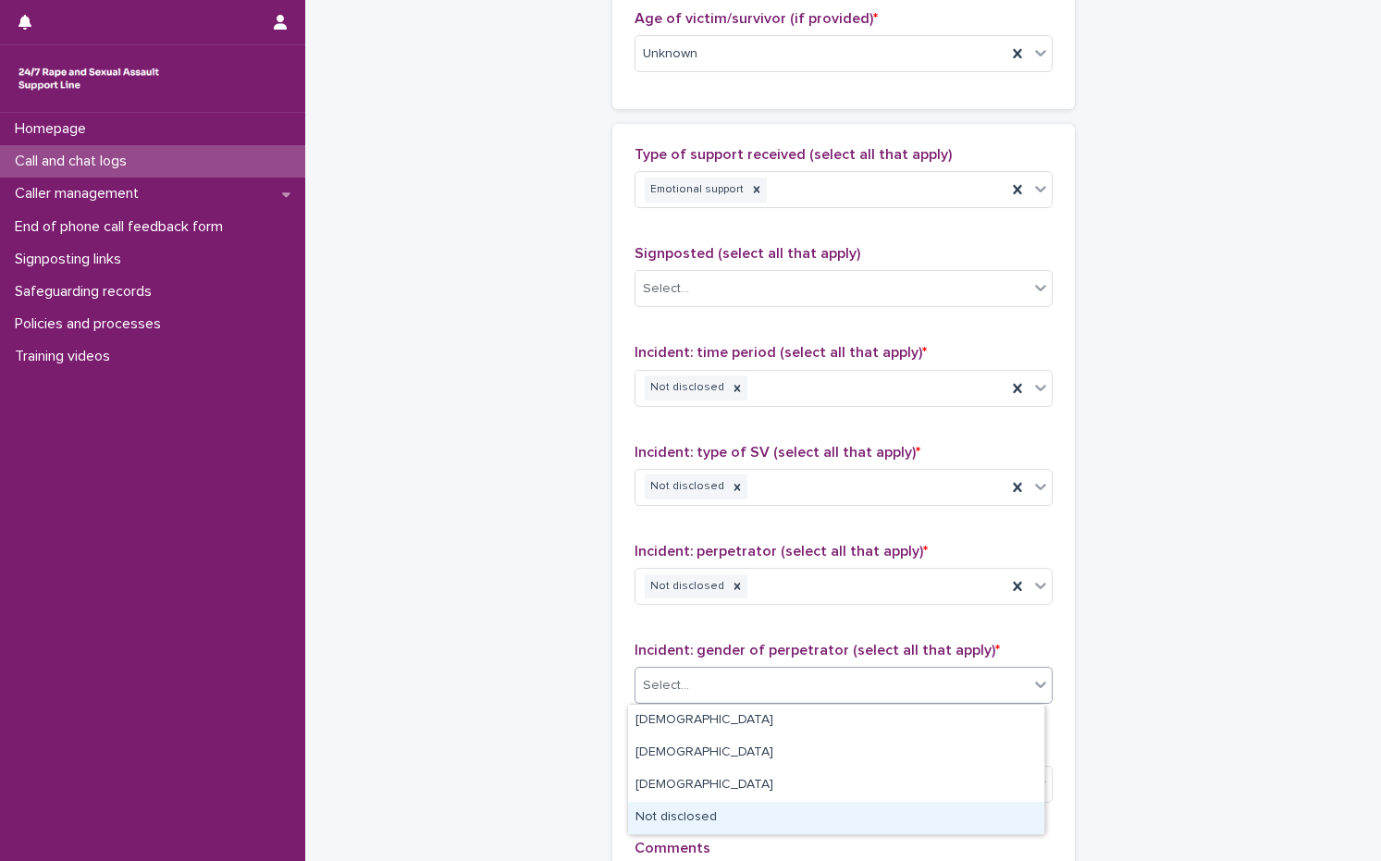
click at [696, 812] on div "Not disclosed" at bounding box center [836, 818] width 416 height 32
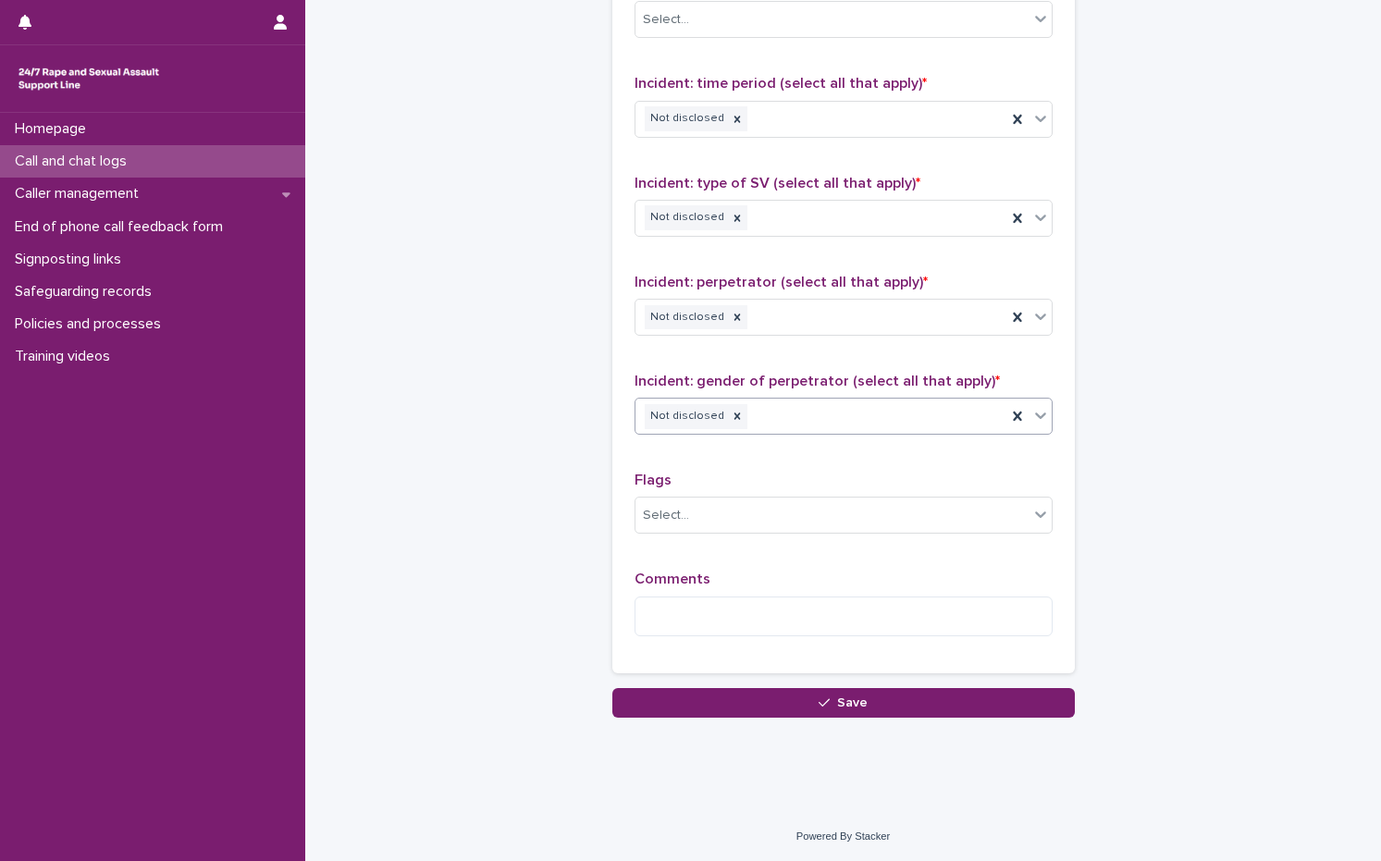
scroll to position [1287, 0]
click at [639, 597] on textarea at bounding box center [843, 616] width 418 height 40
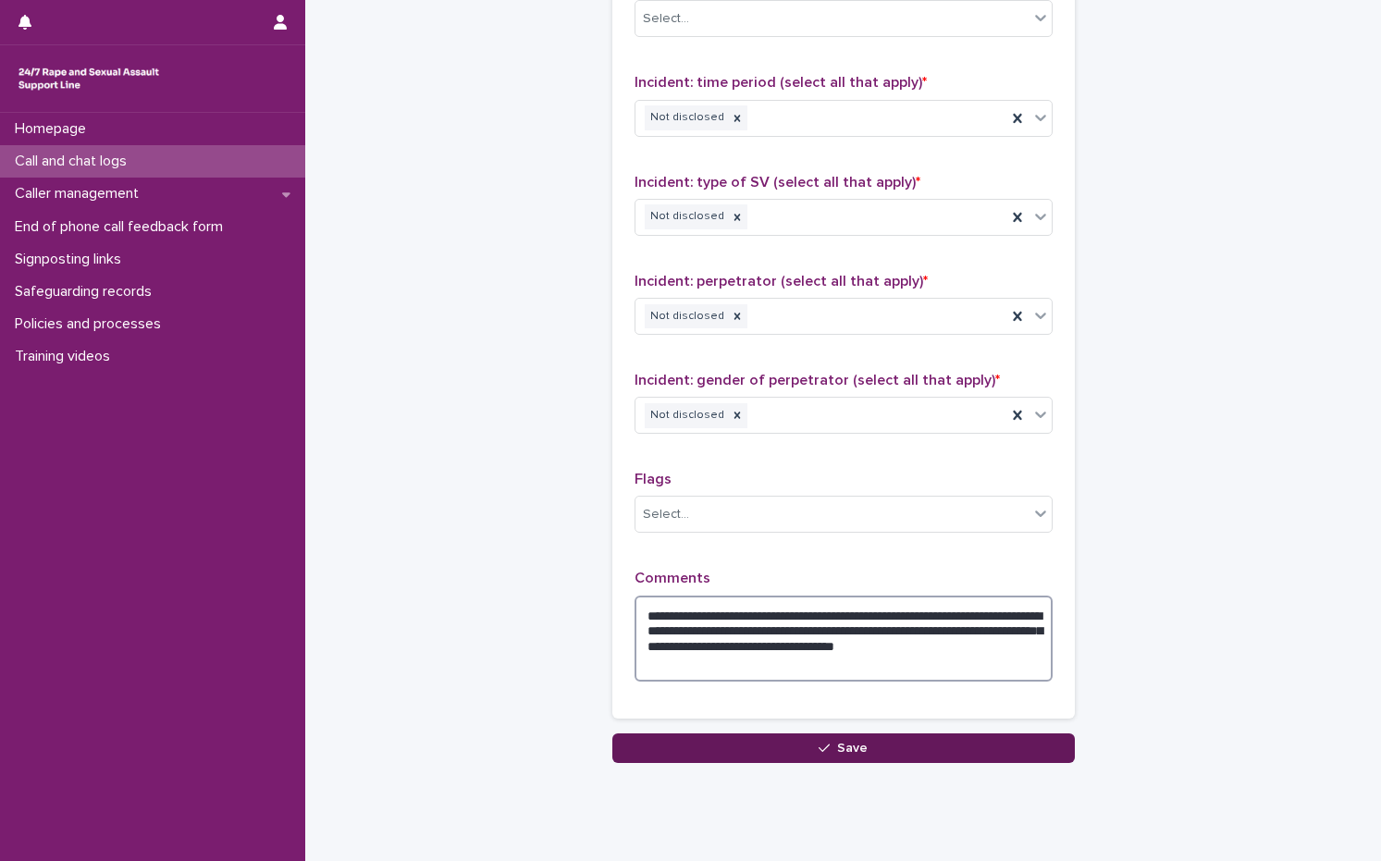
type textarea "**********"
click at [717, 756] on button "Save" at bounding box center [843, 748] width 462 height 30
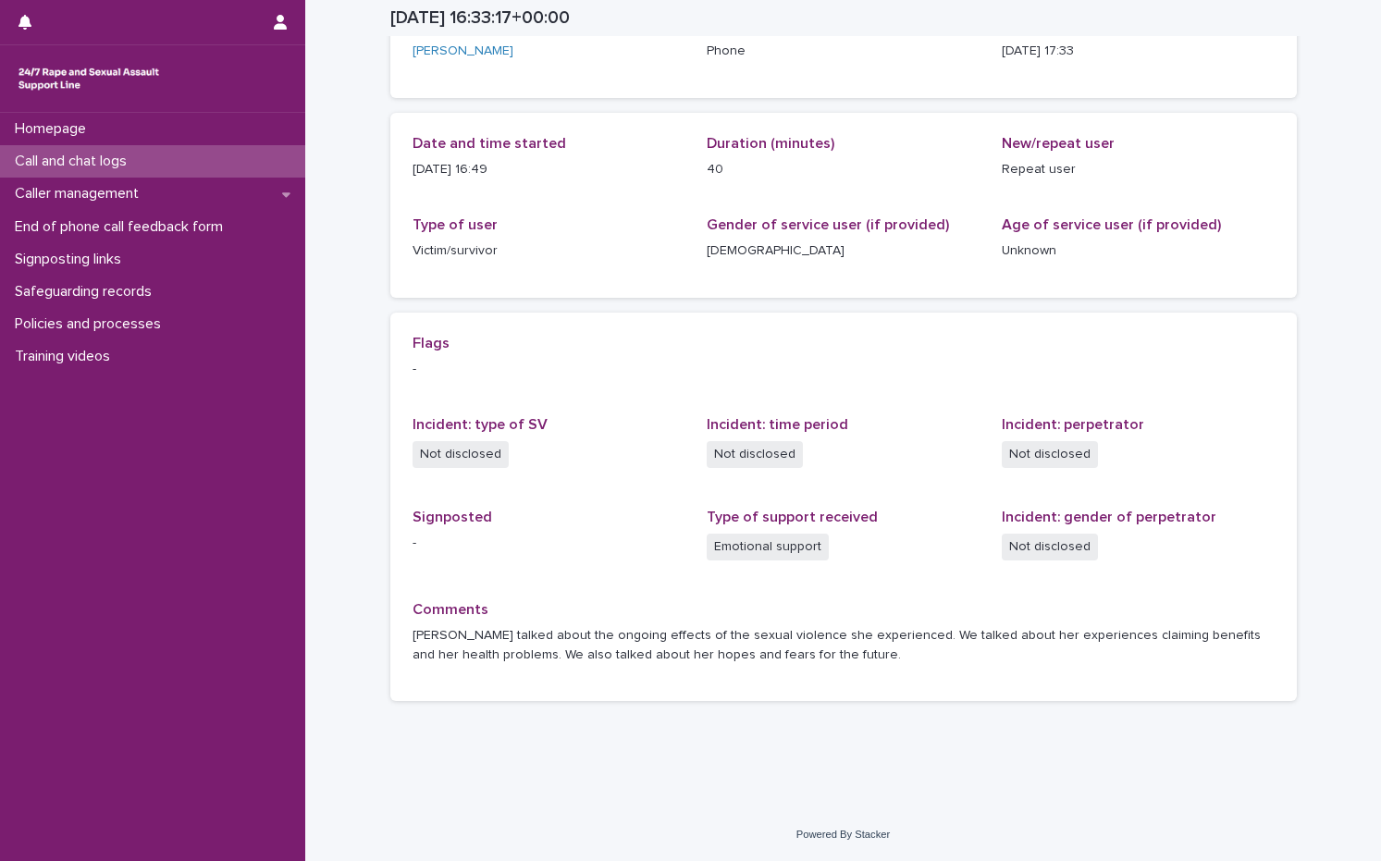
scroll to position [141, 0]
